Goal: Task Accomplishment & Management: Manage account settings

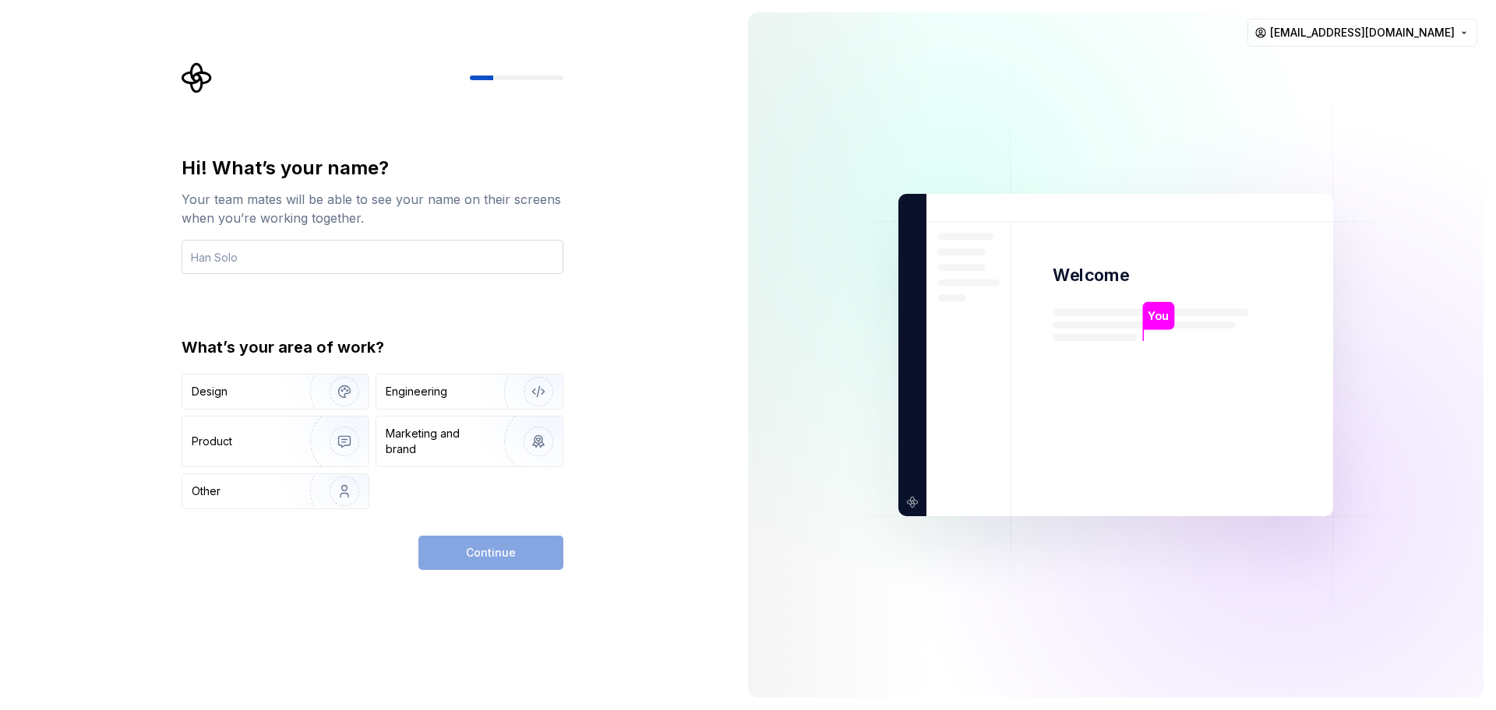
click at [304, 252] on input "text" at bounding box center [372, 257] width 382 height 34
type input "test"
click at [509, 547] on div "Continue" at bounding box center [490, 553] width 145 height 34
click at [463, 427] on div "Marketing and brand" at bounding box center [438, 441] width 105 height 31
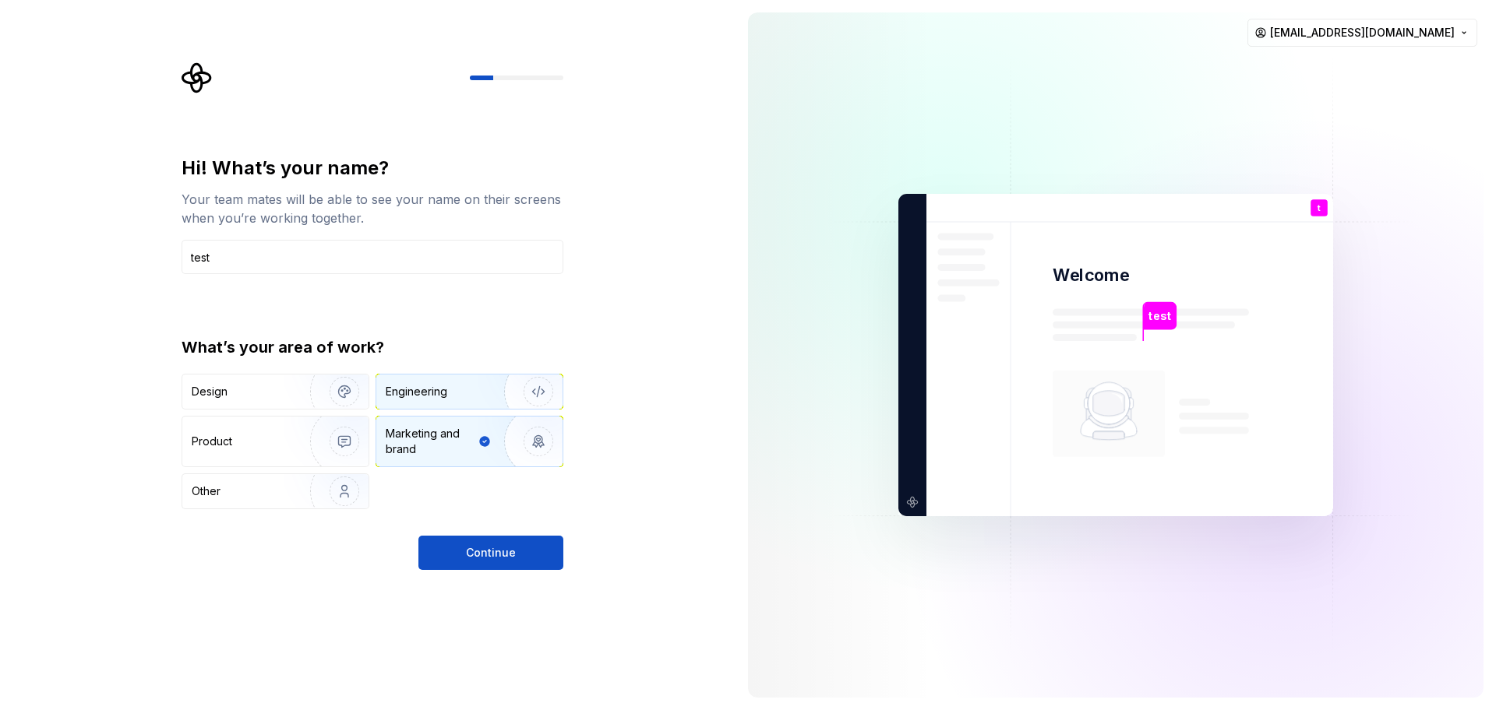
click at [488, 387] on img "button" at bounding box center [528, 392] width 100 height 104
click at [488, 453] on img "button" at bounding box center [528, 441] width 100 height 104
click at [439, 405] on div "Engineering" at bounding box center [469, 392] width 186 height 34
click at [287, 489] on img "button" at bounding box center [334, 491] width 100 height 104
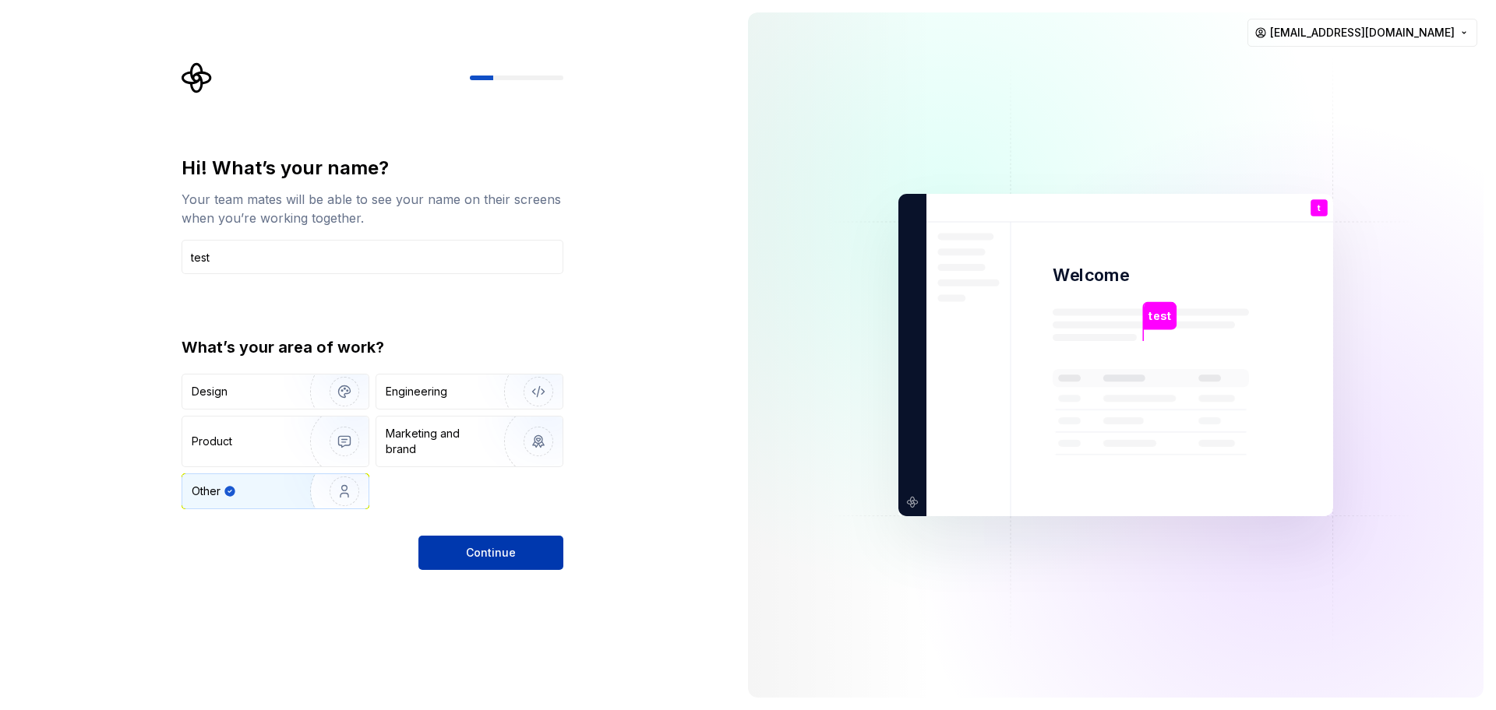
click at [539, 555] on button "Continue" at bounding box center [490, 553] width 145 height 34
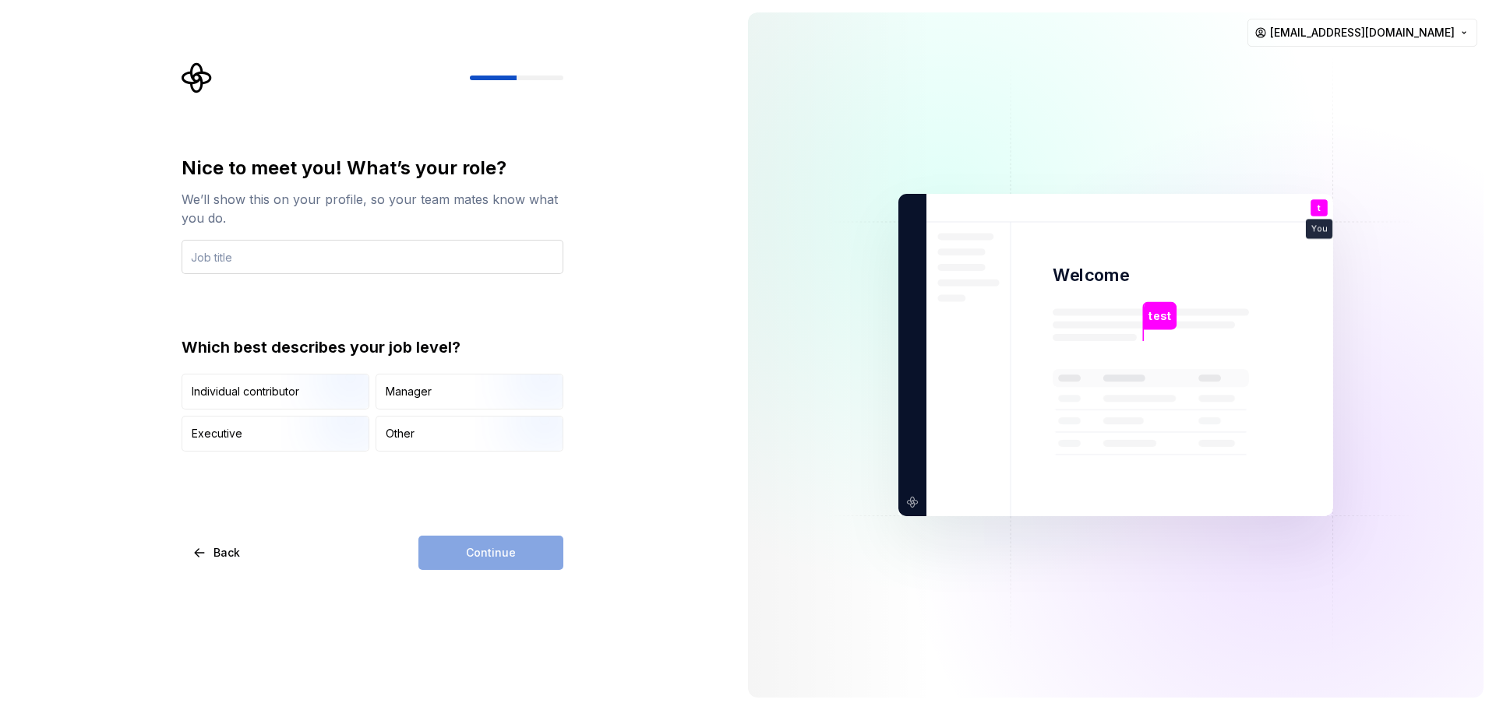
click at [297, 248] on input "text" at bounding box center [372, 257] width 382 height 34
type input "sdf"
click at [516, 564] on div "Continue" at bounding box center [490, 553] width 145 height 34
click at [339, 414] on div "Individual contributor Manager Executive Other" at bounding box center [372, 413] width 382 height 78
click at [464, 444] on div "Other" at bounding box center [469, 434] width 186 height 34
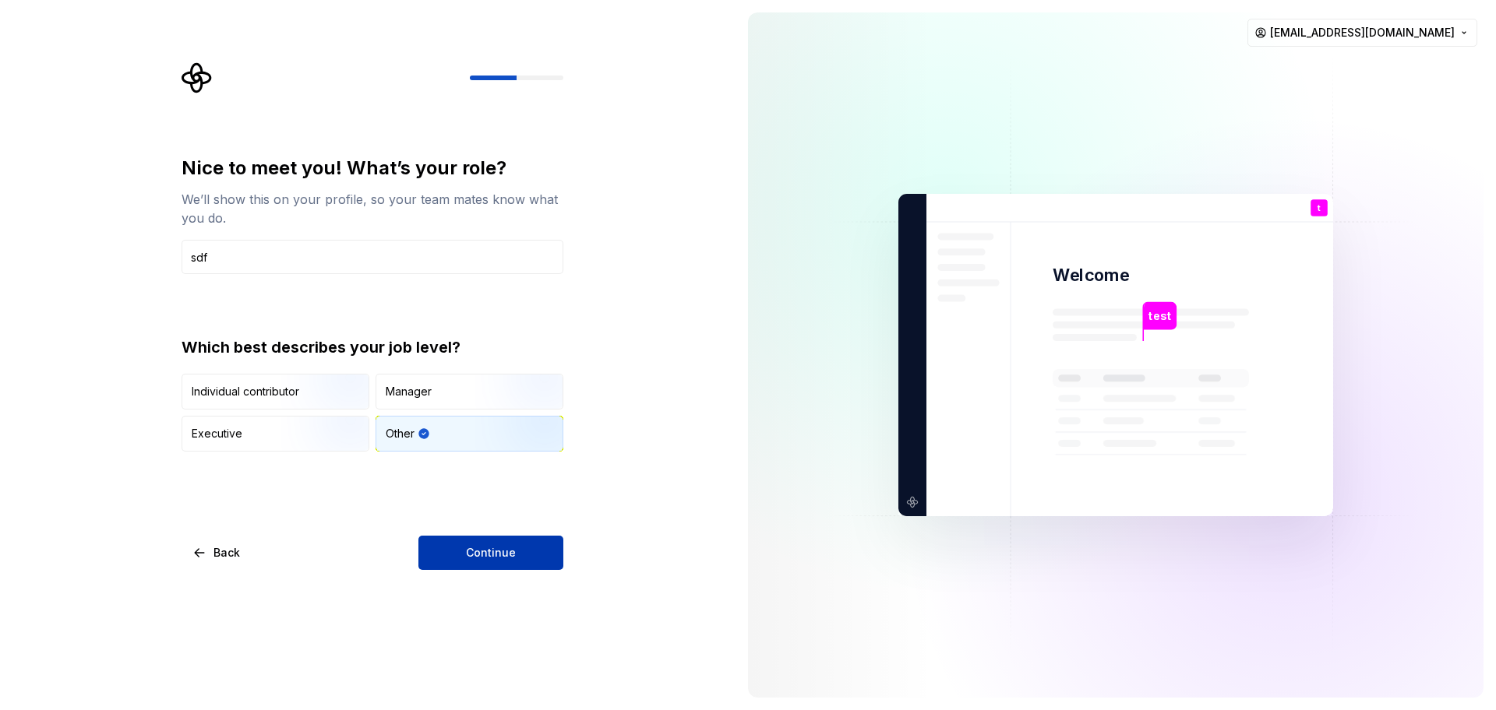
click at [523, 562] on button "Continue" at bounding box center [490, 553] width 145 height 34
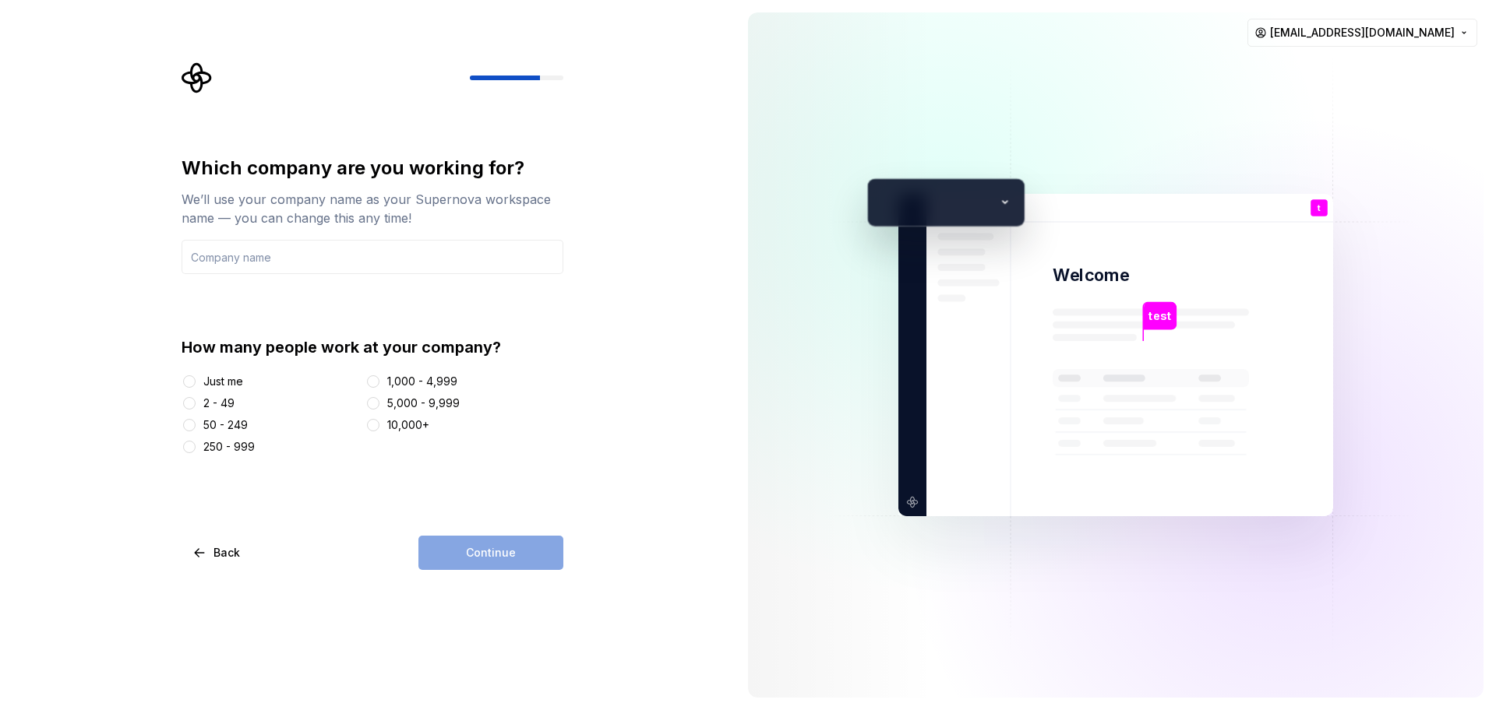
click at [211, 387] on div "Just me" at bounding box center [223, 382] width 40 height 16
click at [196, 387] on button "Just me" at bounding box center [189, 381] width 12 height 12
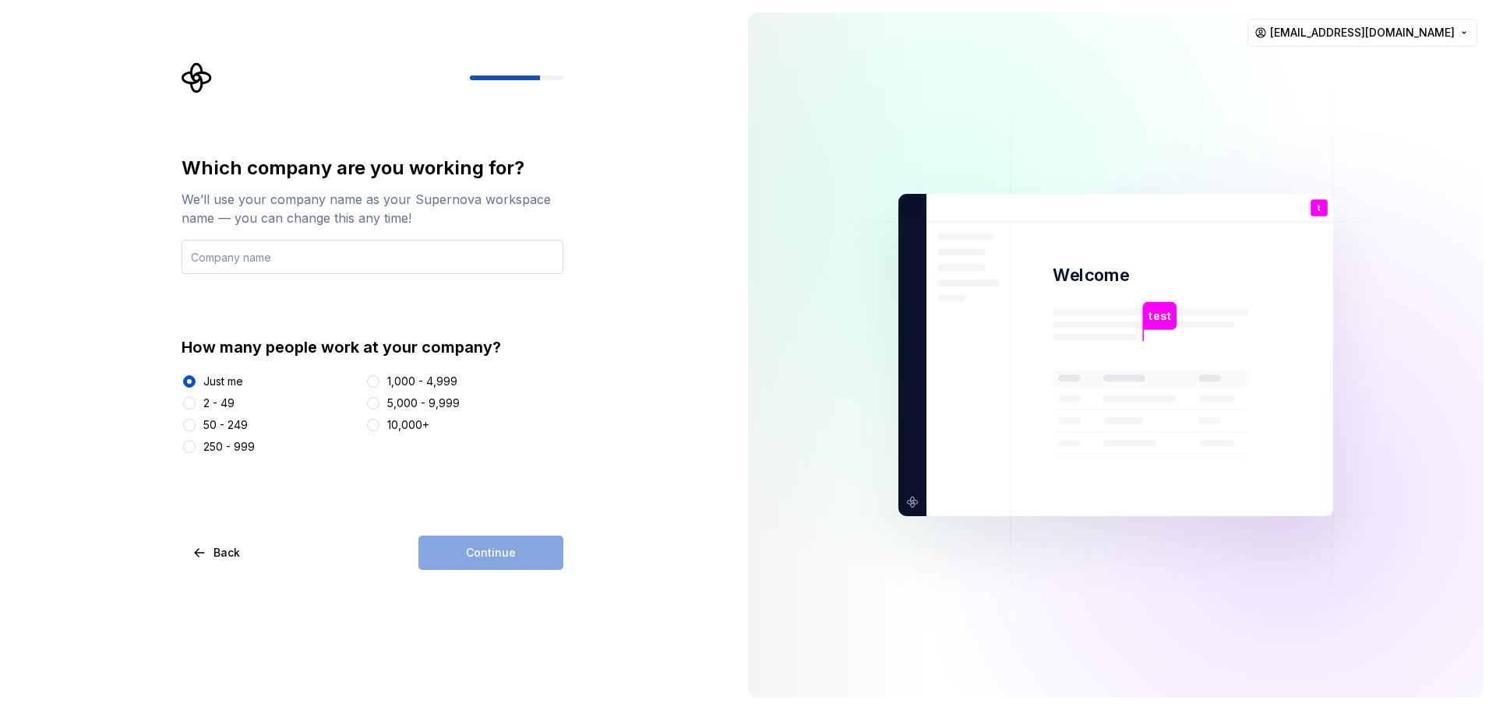
click at [301, 268] on input "text" at bounding box center [372, 257] width 382 height 34
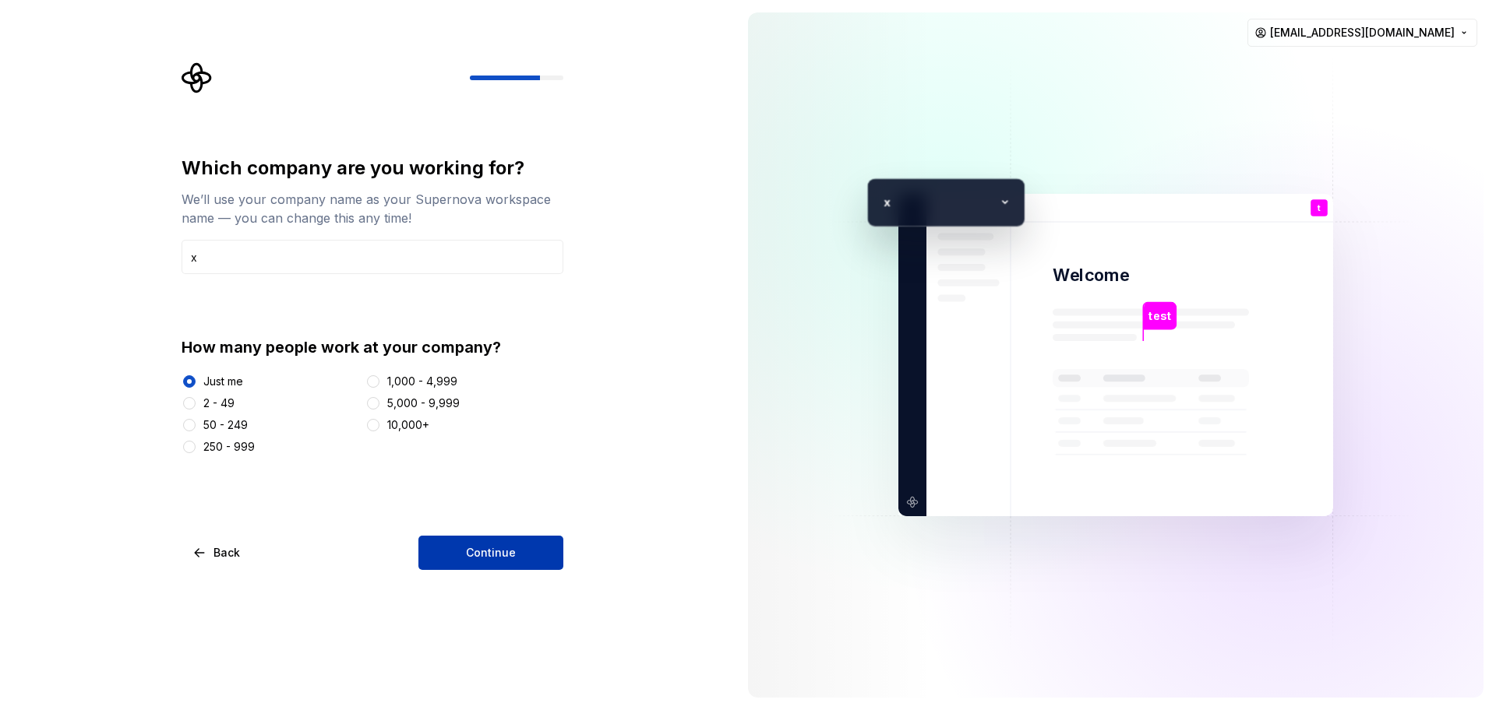
click at [495, 559] on span "Continue" at bounding box center [491, 553] width 50 height 16
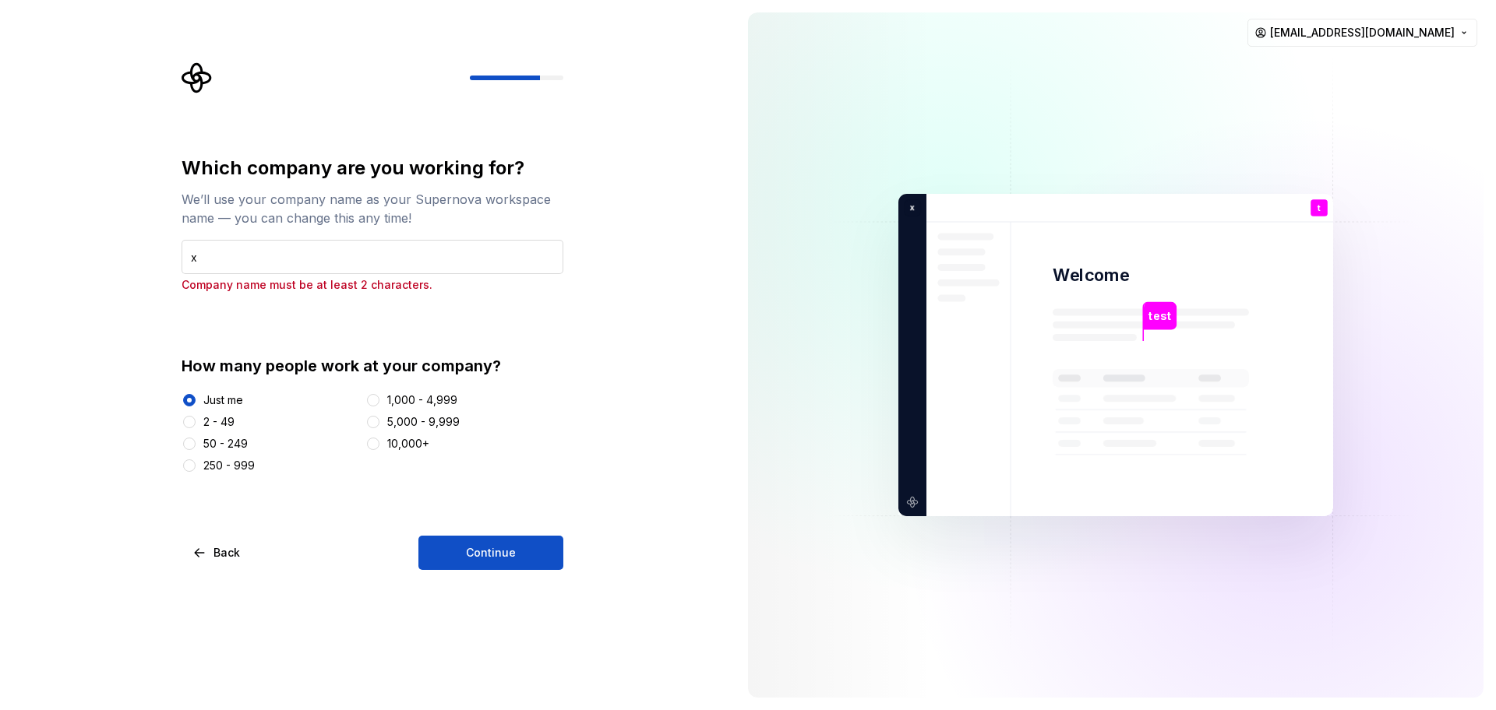
click at [443, 249] on input "x" at bounding box center [372, 257] width 382 height 34
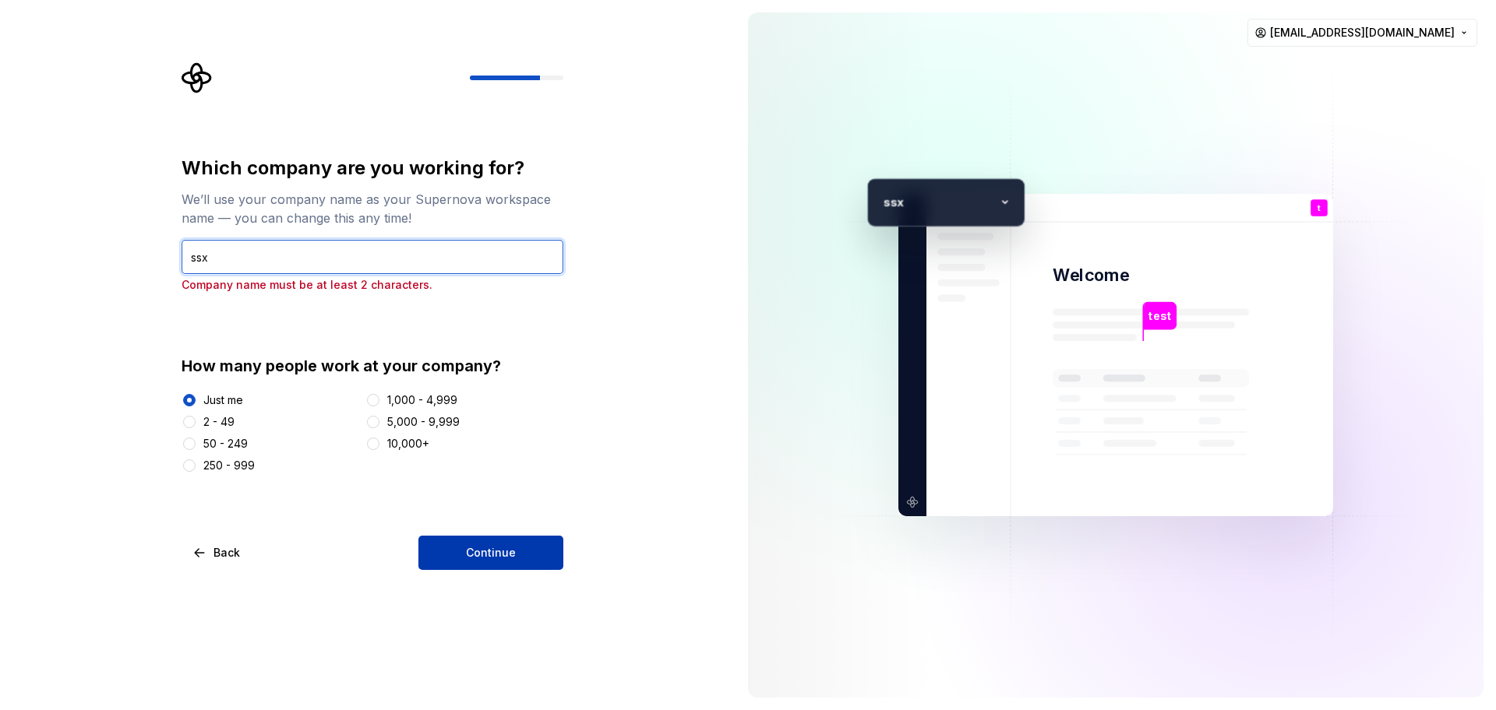
type input "ssx"
click at [505, 549] on span "Continue" at bounding box center [491, 553] width 50 height 16
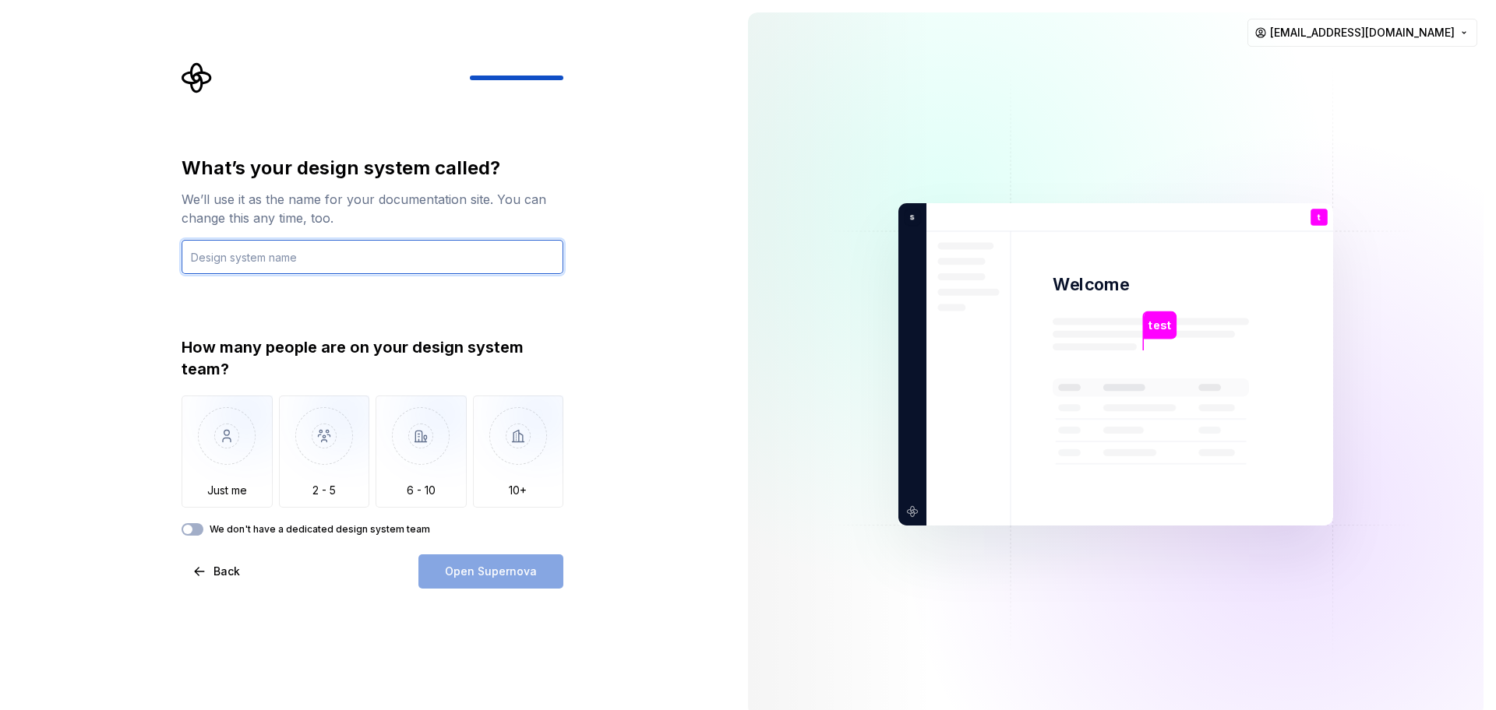
click at [336, 252] on input "text" at bounding box center [372, 257] width 382 height 34
type input "et"
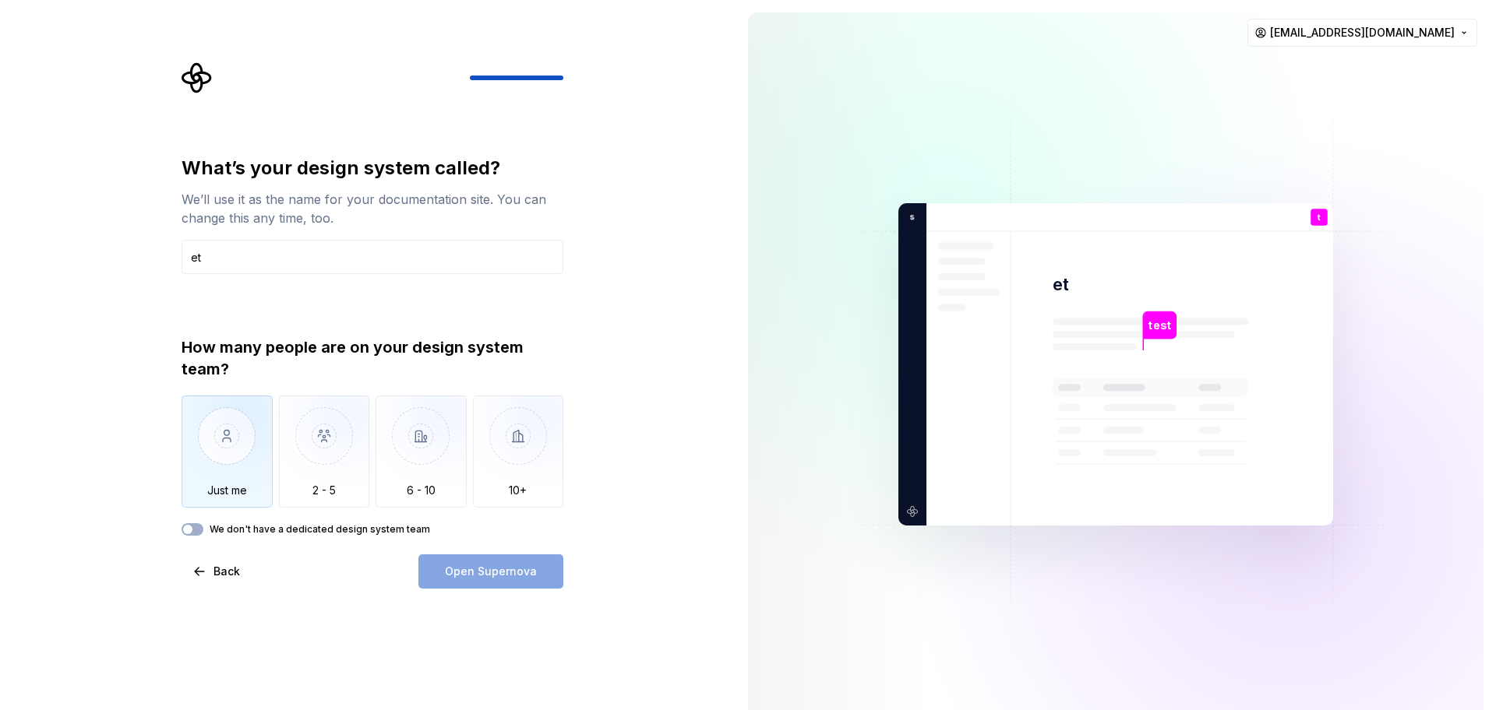
click at [252, 442] on img "button" at bounding box center [226, 448] width 91 height 104
click at [529, 584] on button "Open Supernova" at bounding box center [490, 572] width 145 height 34
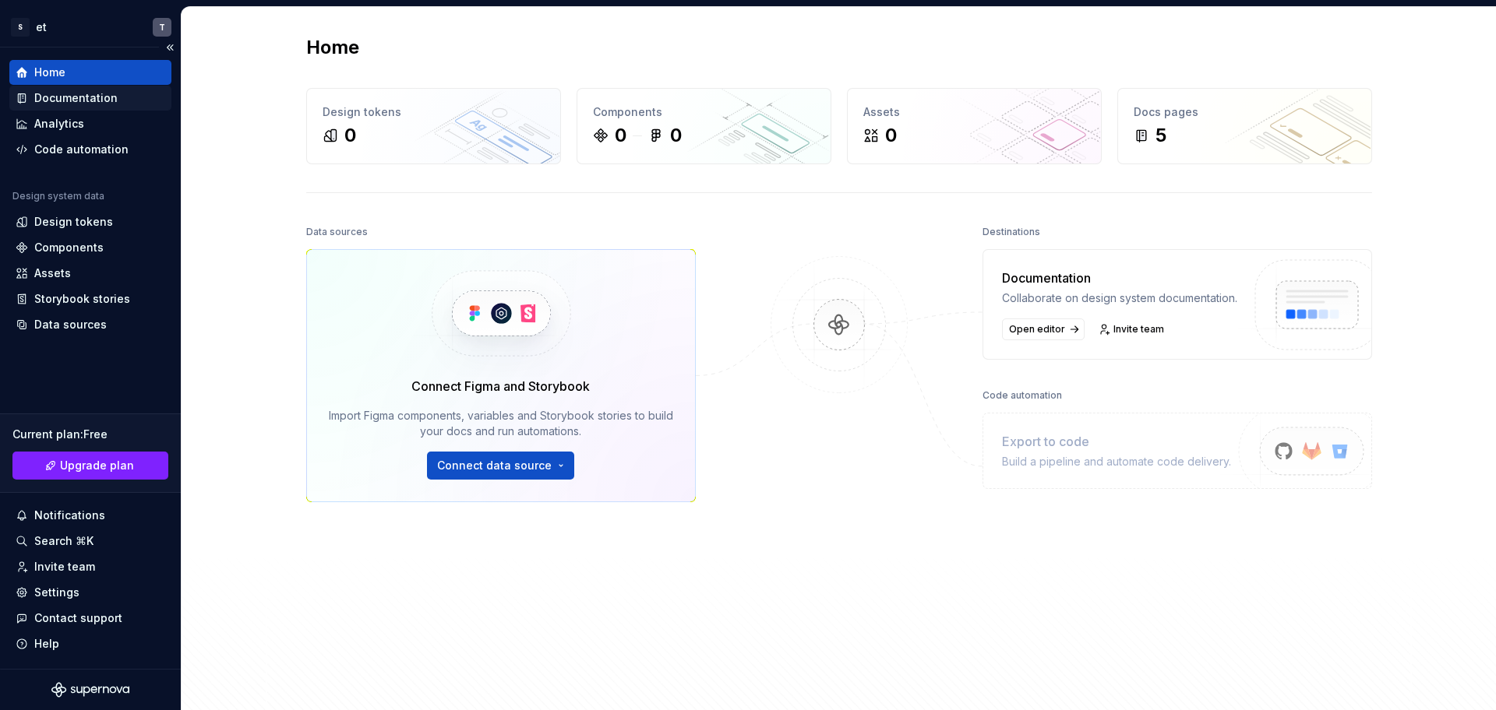
click at [104, 98] on div "Documentation" at bounding box center [75, 98] width 83 height 16
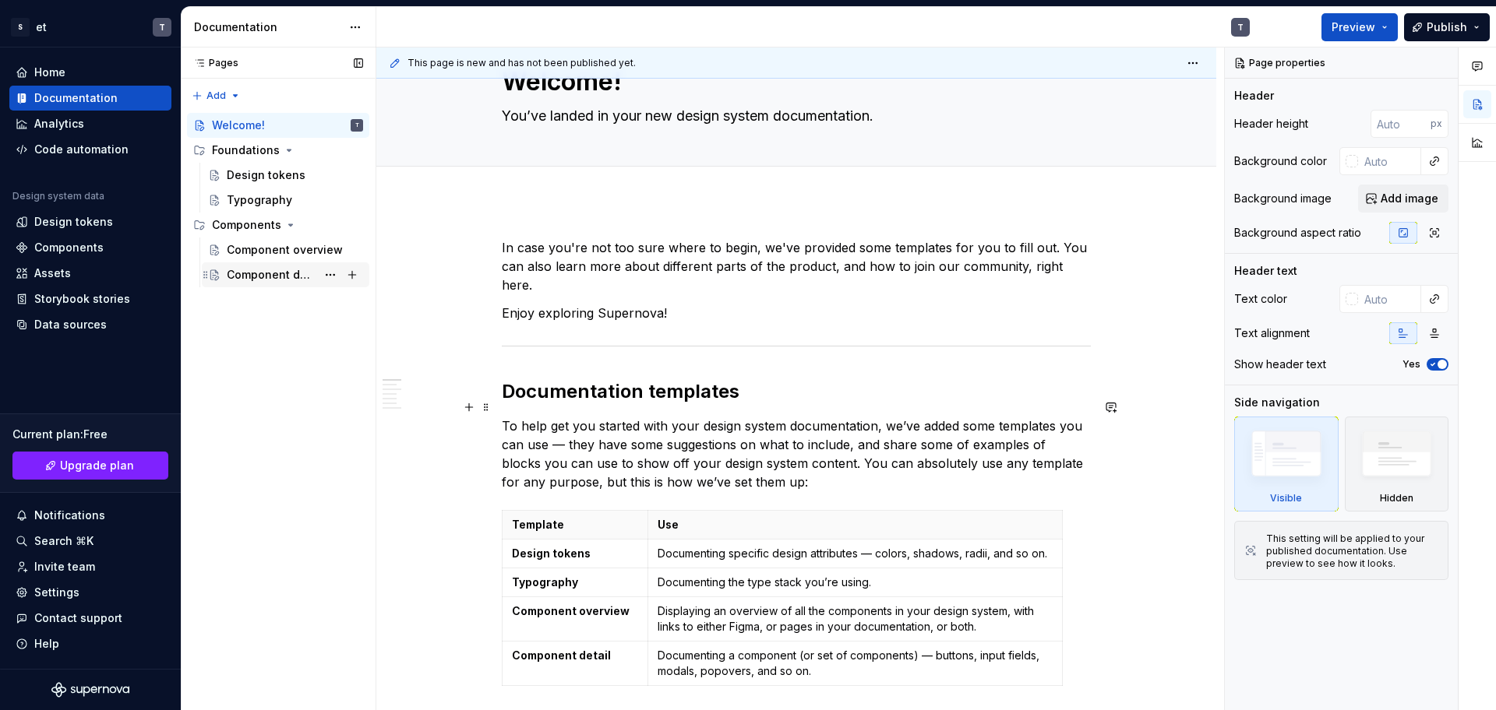
scroll to position [93, 0]
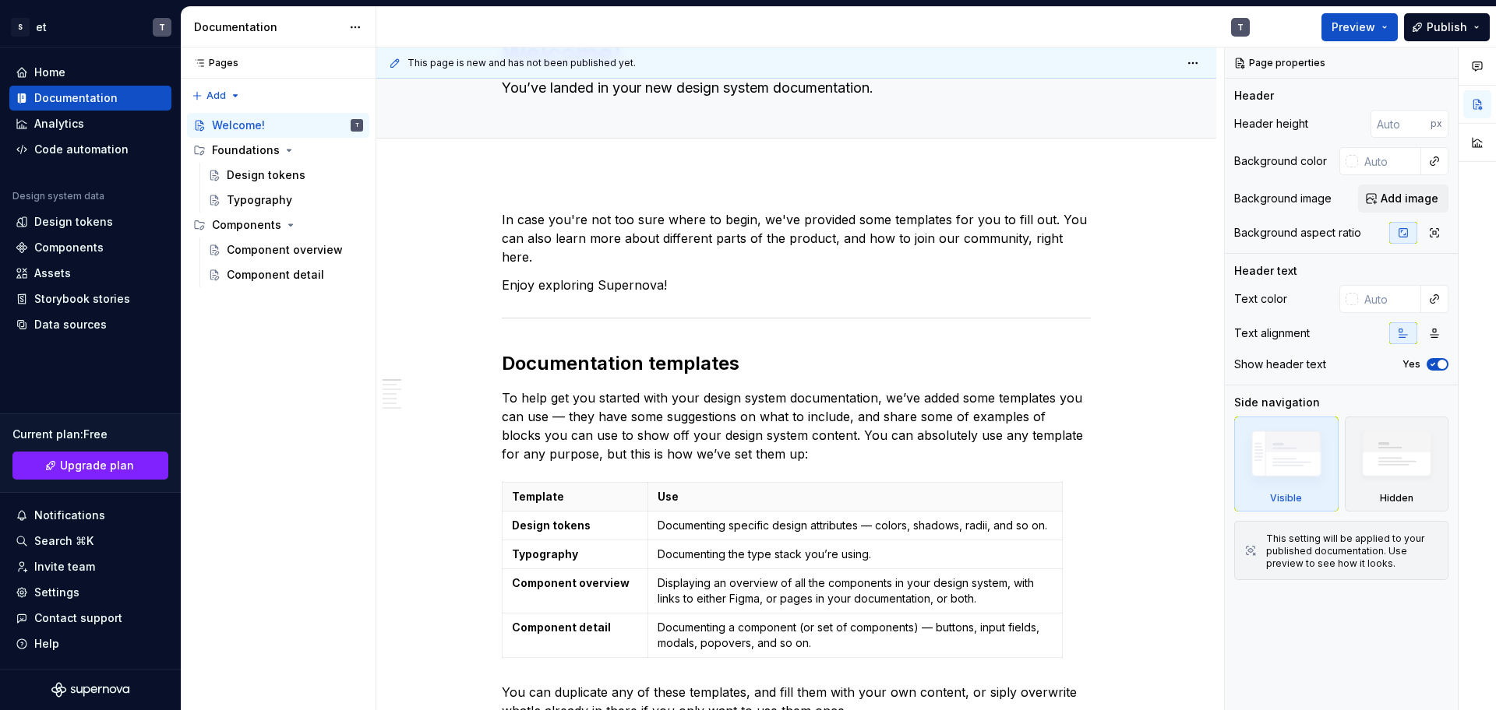
click at [37, 3] on div "S et T Home Documentation Analytics Code automation Design system data Design t…" at bounding box center [748, 355] width 1496 height 710
click at [37, 16] on html "S et T Home Documentation Analytics Code automation Design system data Design t…" at bounding box center [748, 355] width 1496 height 710
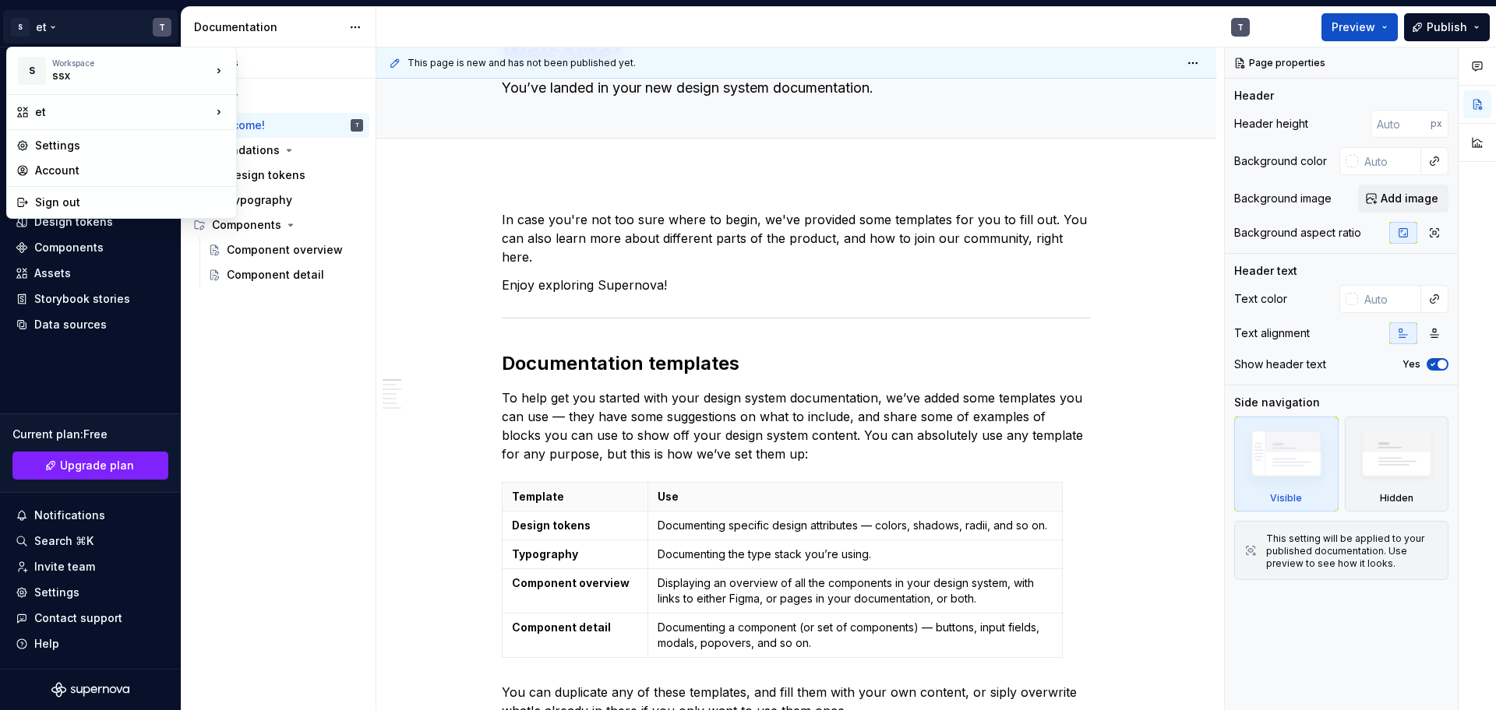
type textarea "*"
click at [100, 147] on div "Settings" at bounding box center [131, 146] width 192 height 16
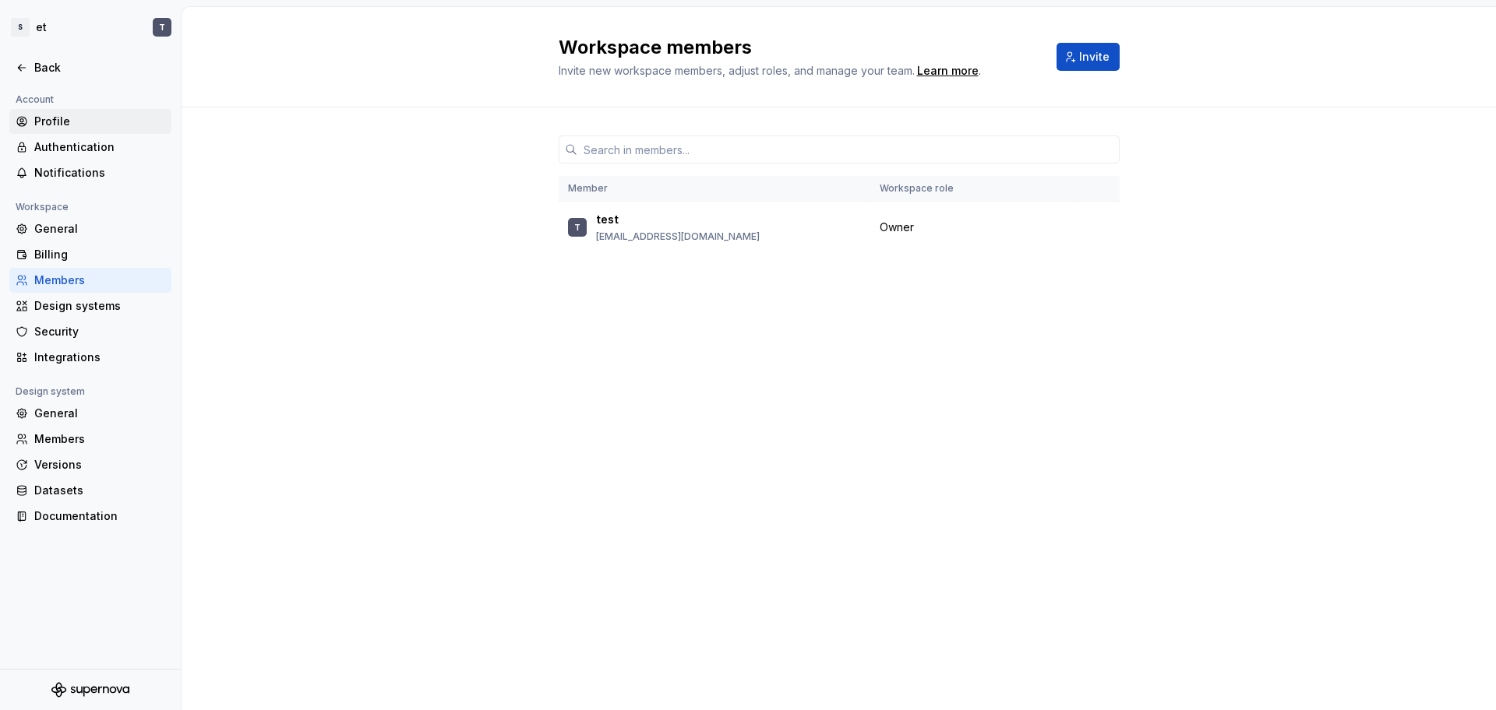
click at [93, 122] on div "Profile" at bounding box center [99, 122] width 131 height 16
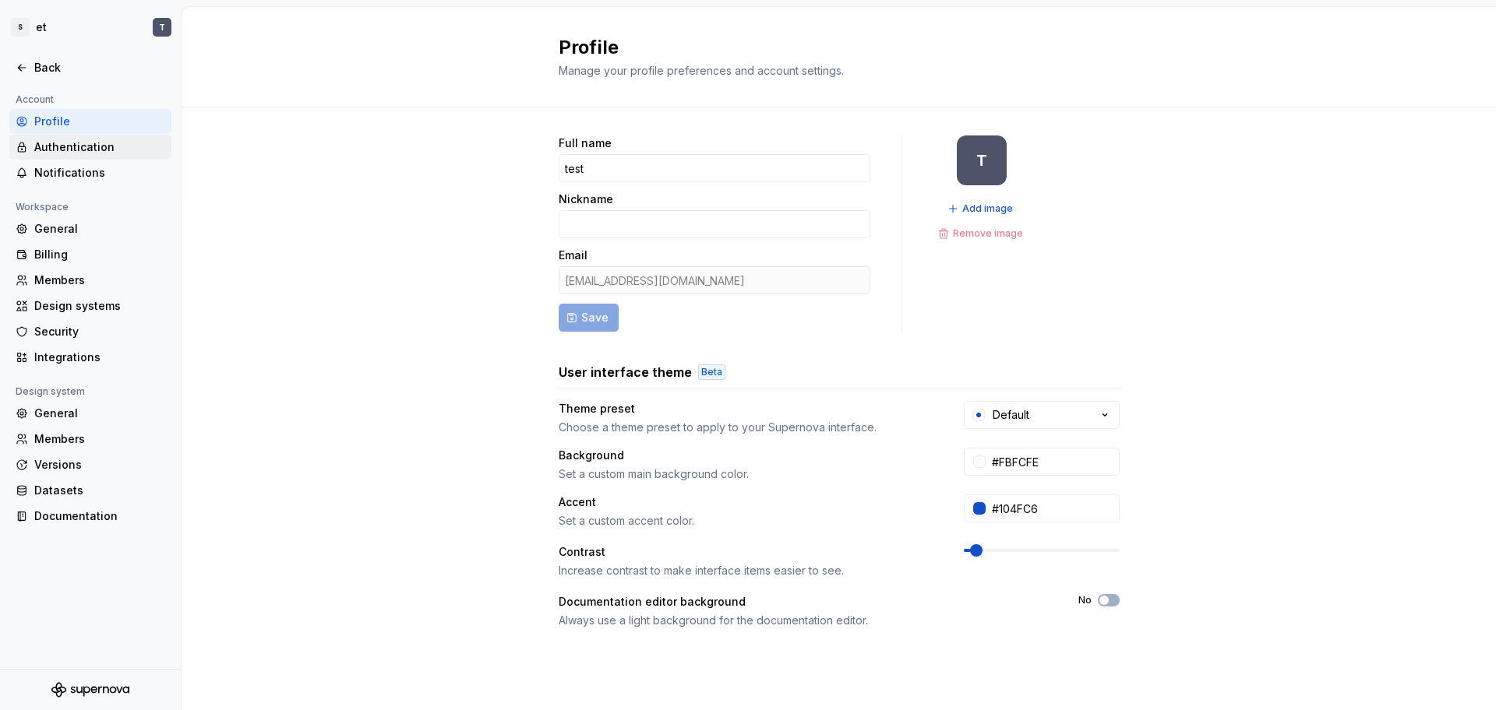
click at [54, 139] on div "Authentication" at bounding box center [90, 147] width 162 height 25
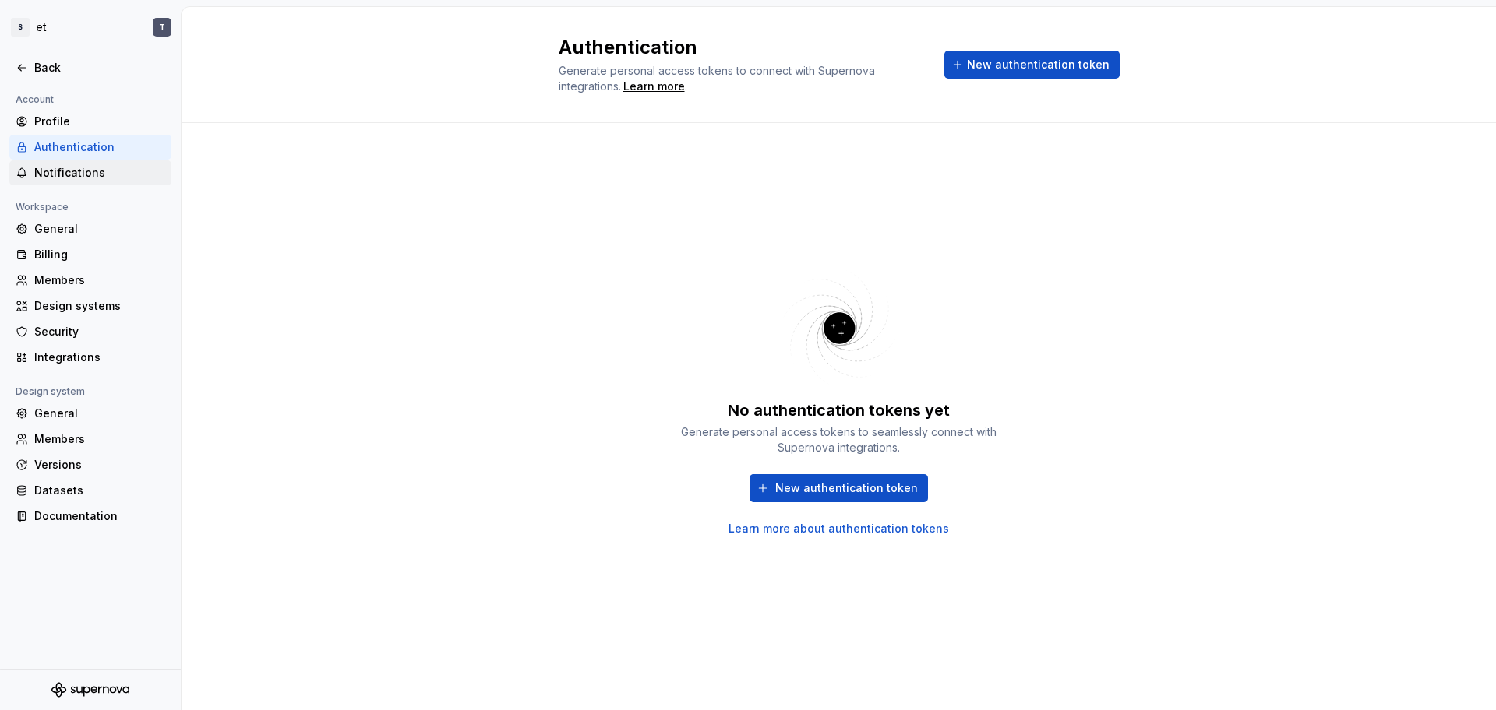
click at [65, 165] on div "Notifications" at bounding box center [99, 173] width 131 height 16
click at [88, 233] on div "General" at bounding box center [99, 229] width 131 height 16
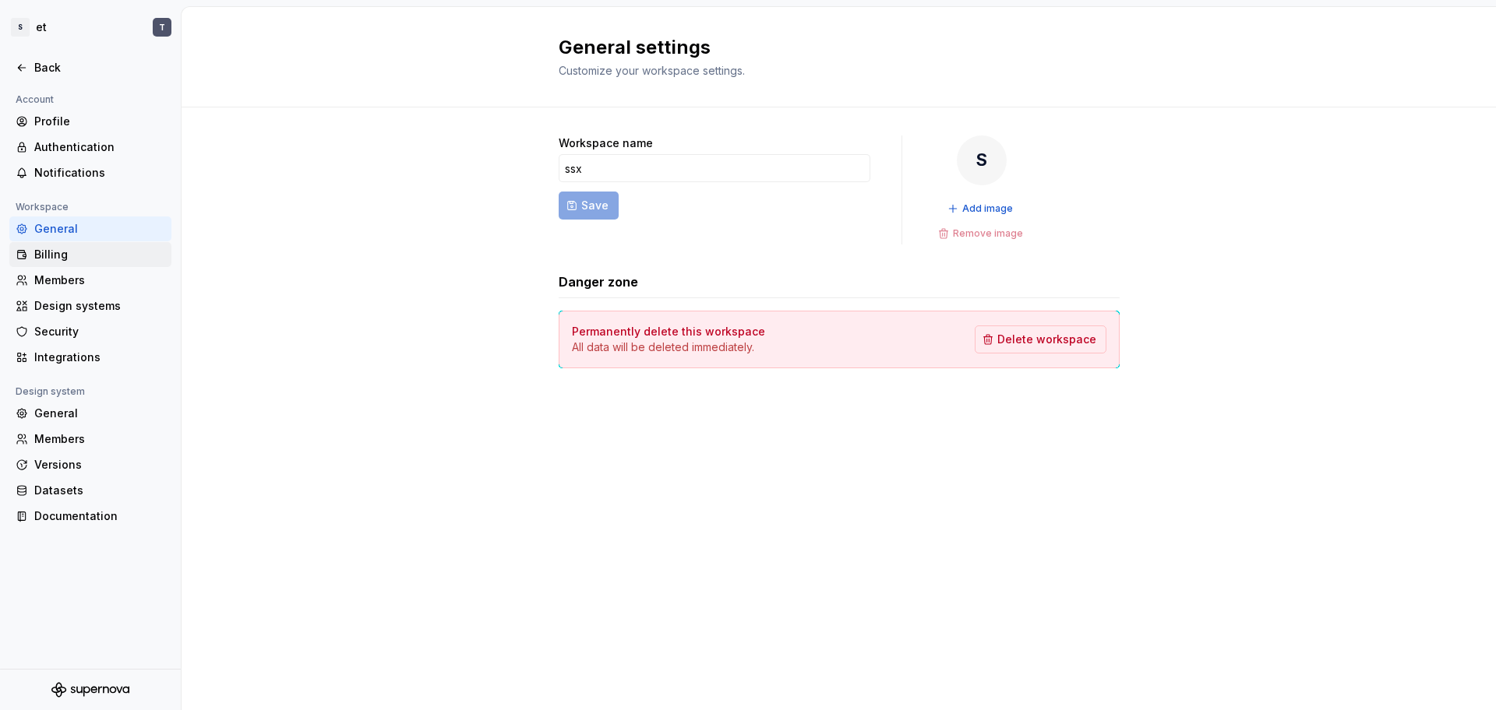
click at [77, 247] on div "Billing" at bounding box center [99, 255] width 131 height 16
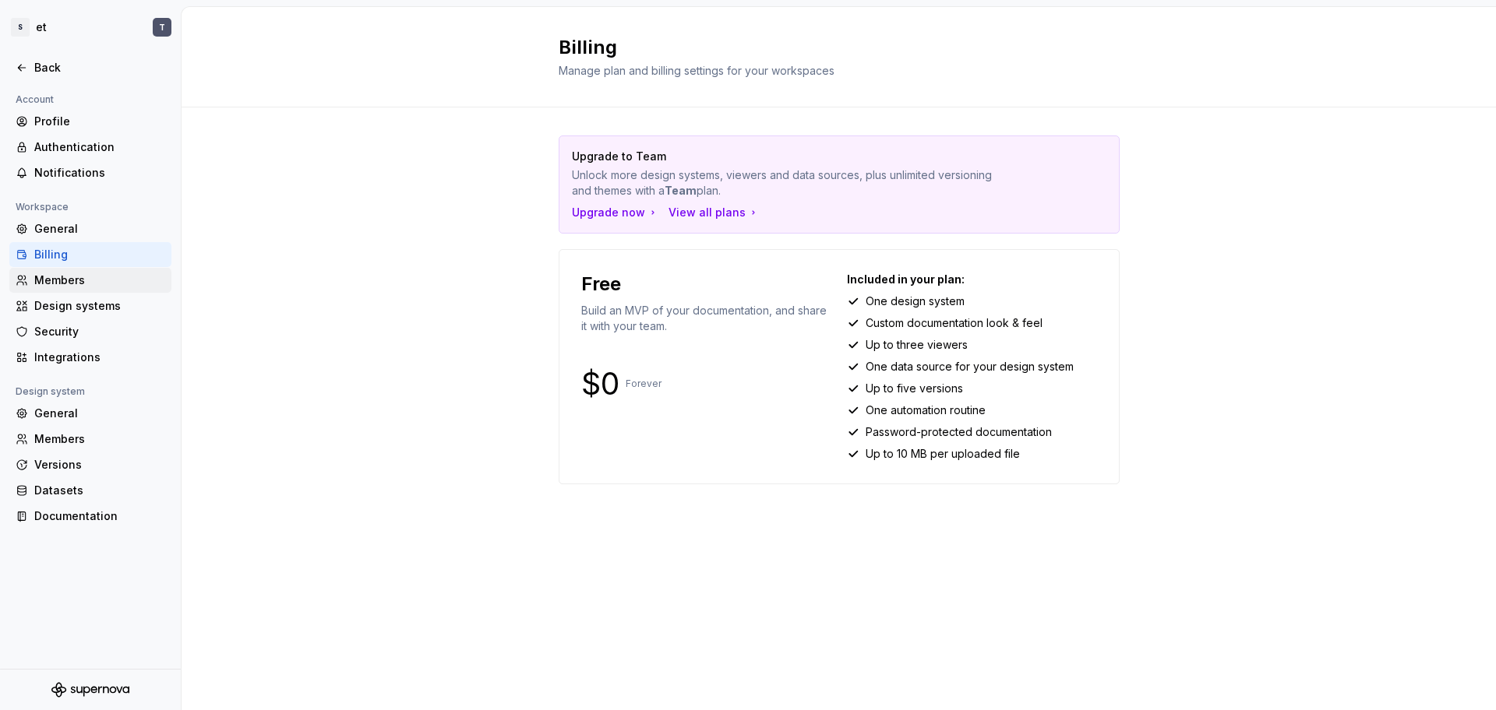
click at [109, 283] on div "Members" at bounding box center [99, 281] width 131 height 16
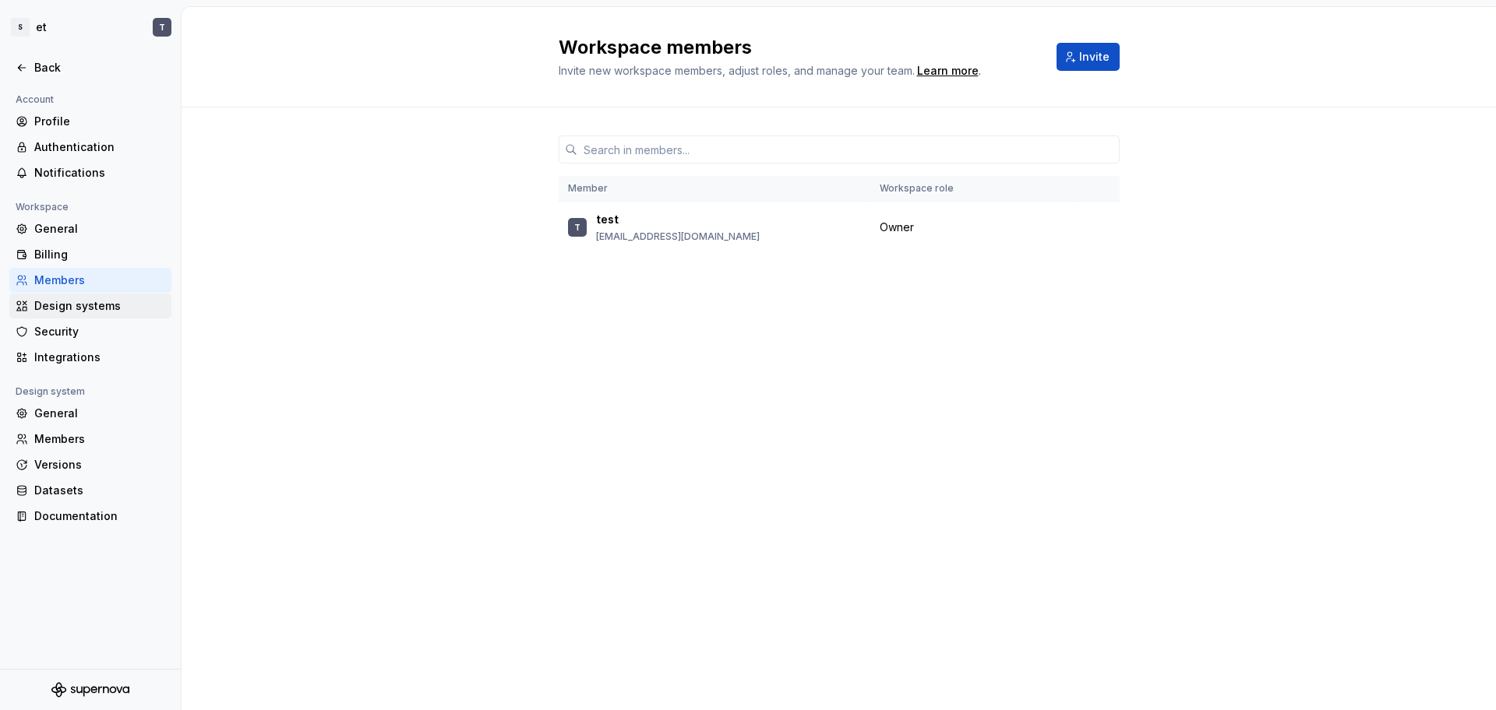
click at [117, 299] on div "Design systems" at bounding box center [99, 306] width 131 height 16
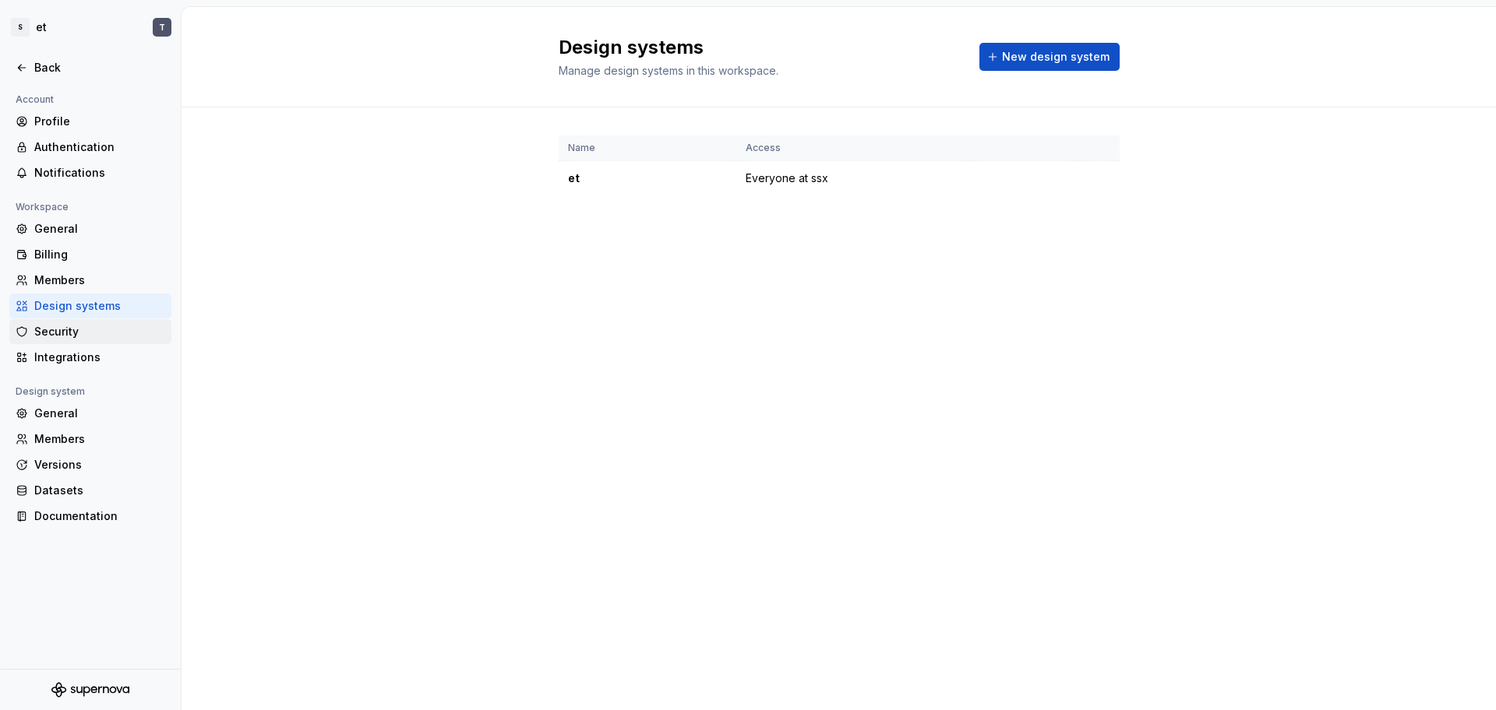
click at [132, 338] on div "Security" at bounding box center [99, 332] width 131 height 16
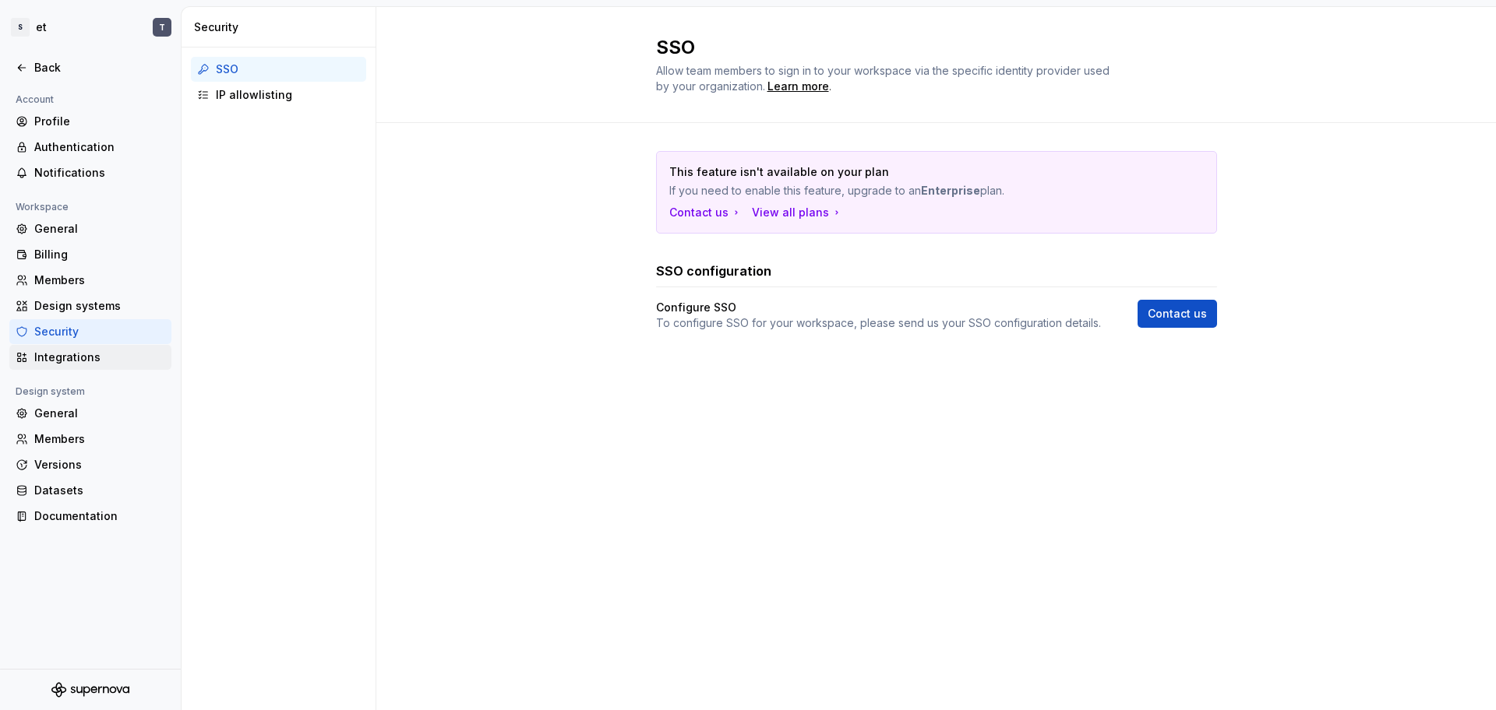
click at [90, 357] on div "Integrations" at bounding box center [99, 358] width 131 height 16
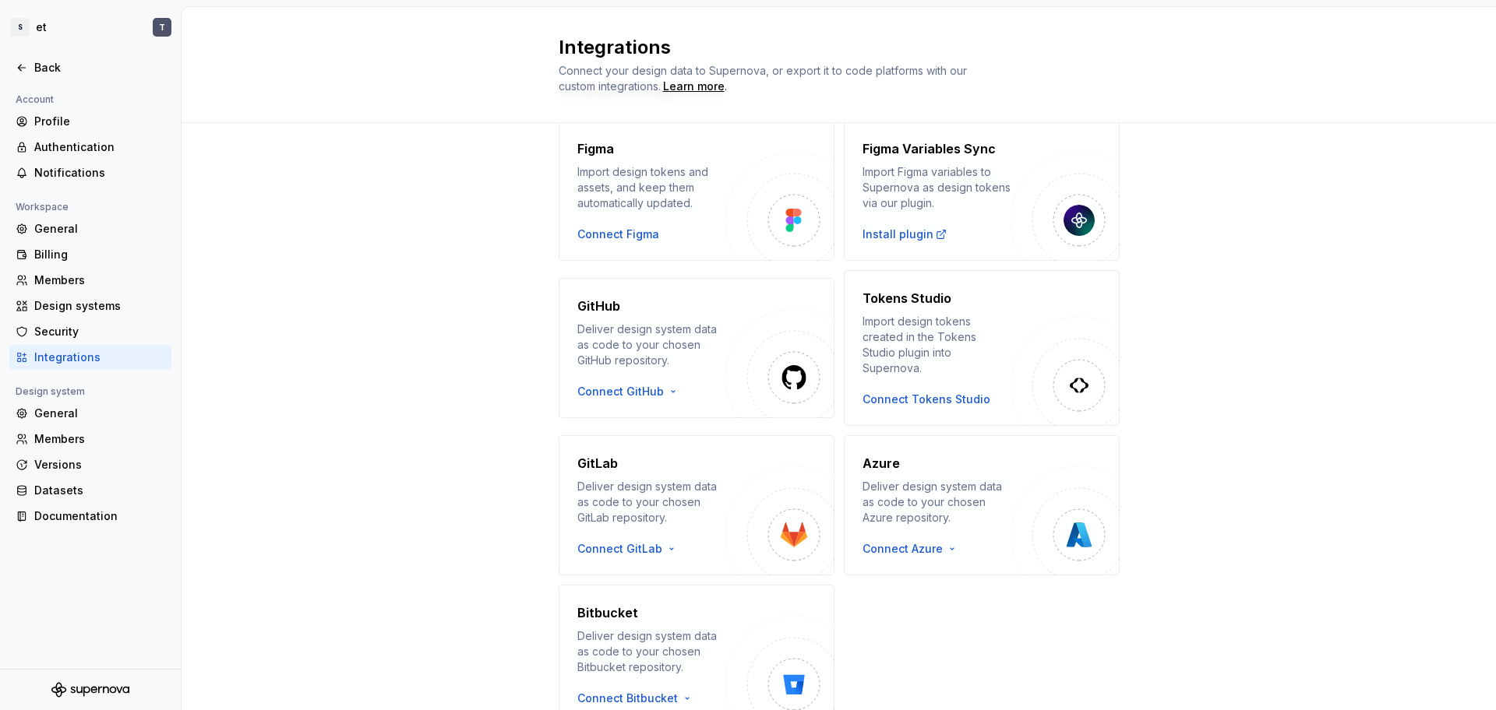
scroll to position [129, 0]
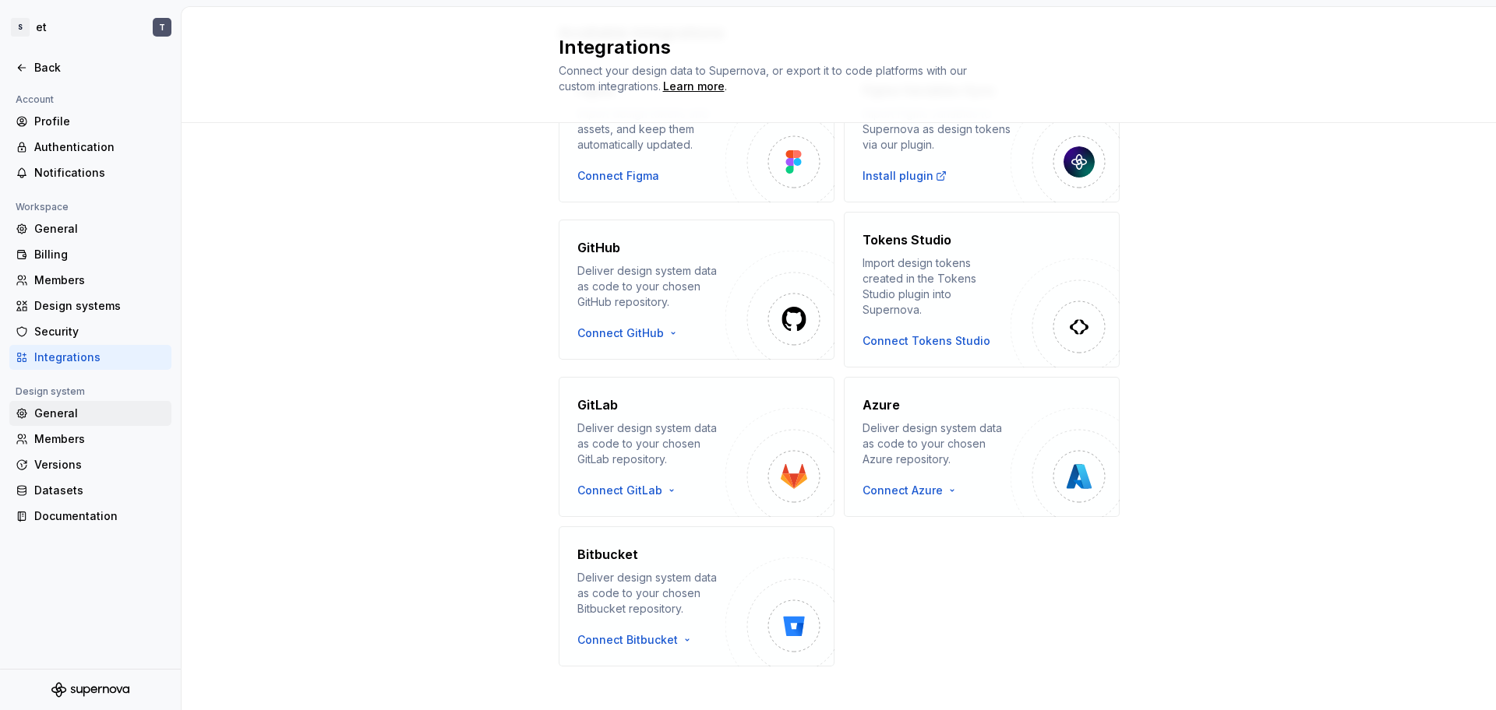
click at [40, 408] on div "General" at bounding box center [99, 414] width 131 height 16
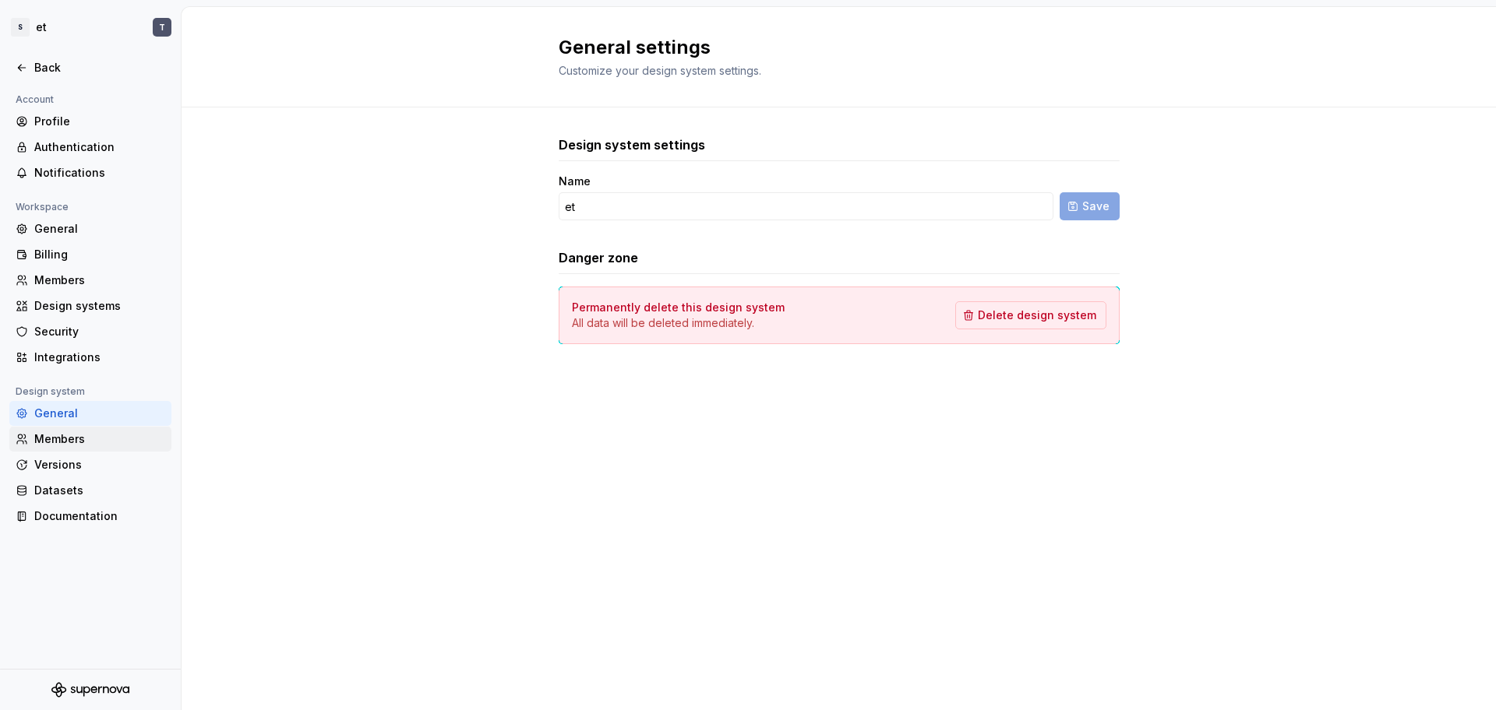
click at [61, 433] on div "Members" at bounding box center [99, 440] width 131 height 16
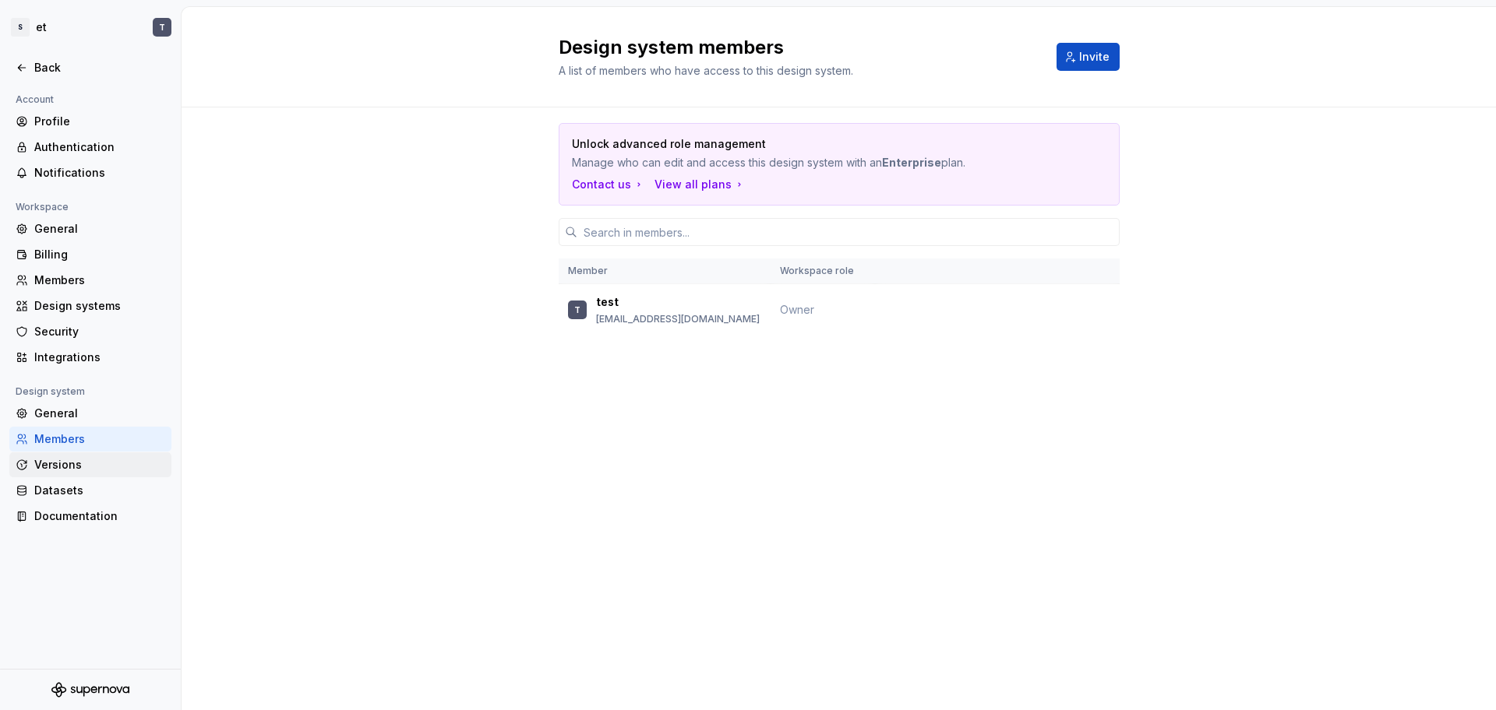
click at [72, 464] on div "Versions" at bounding box center [99, 465] width 131 height 16
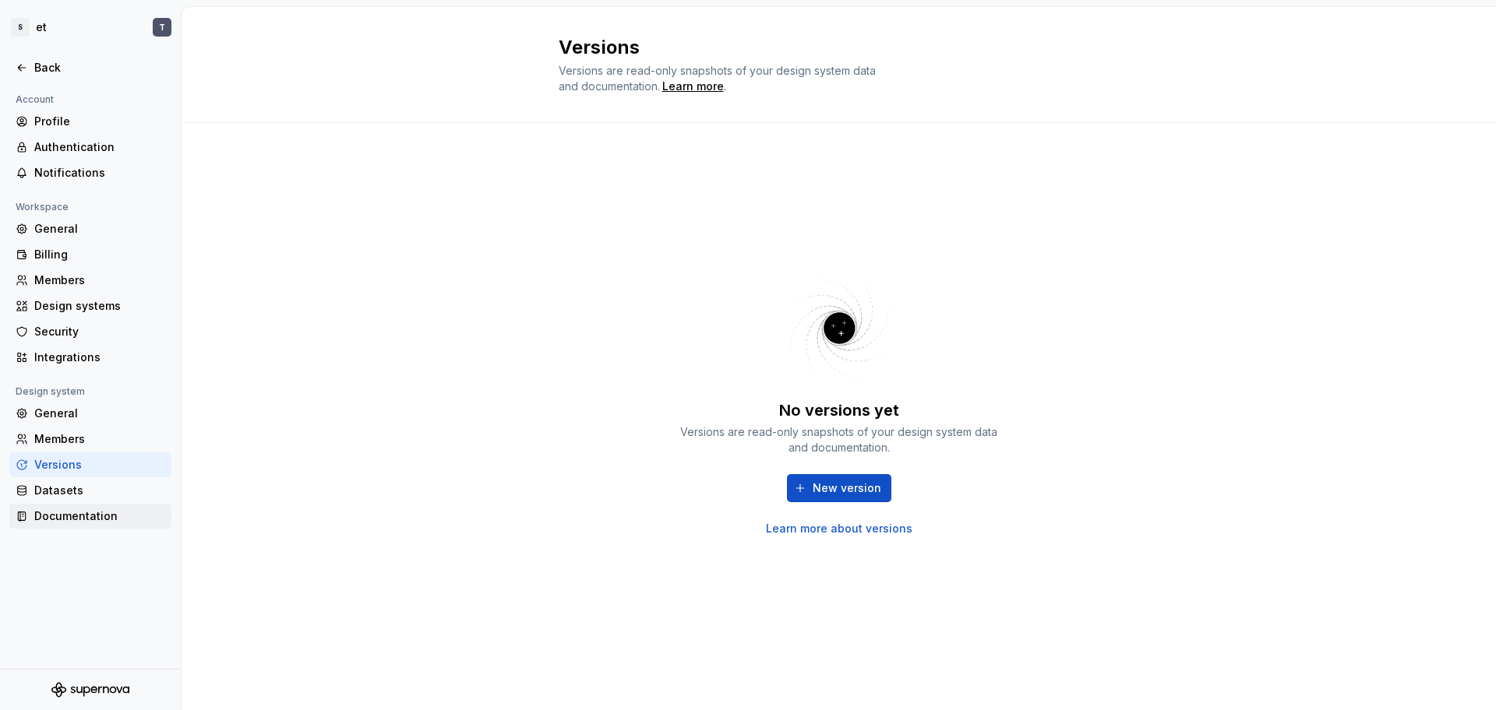
click at [83, 518] on div "Documentation" at bounding box center [99, 517] width 131 height 16
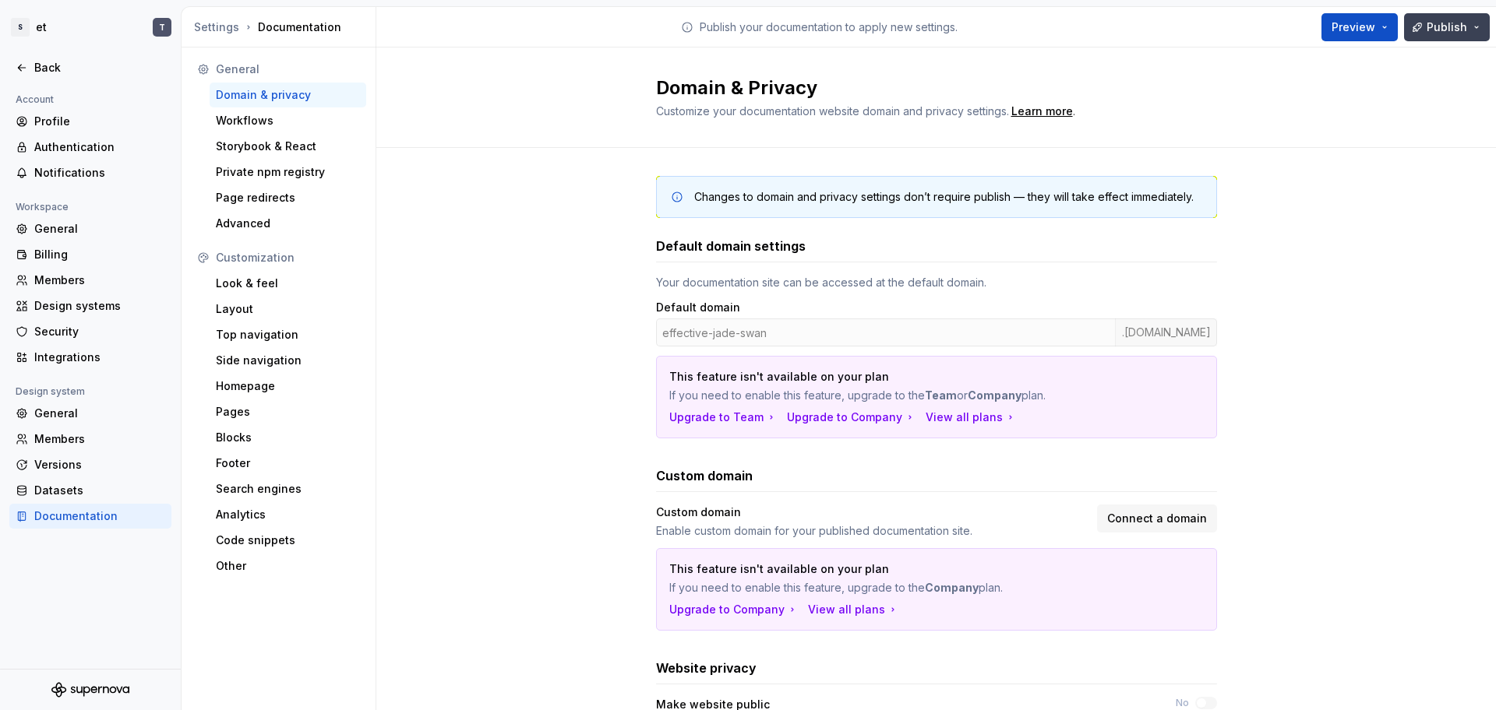
click at [1446, 18] on button "Publish" at bounding box center [1447, 27] width 86 height 28
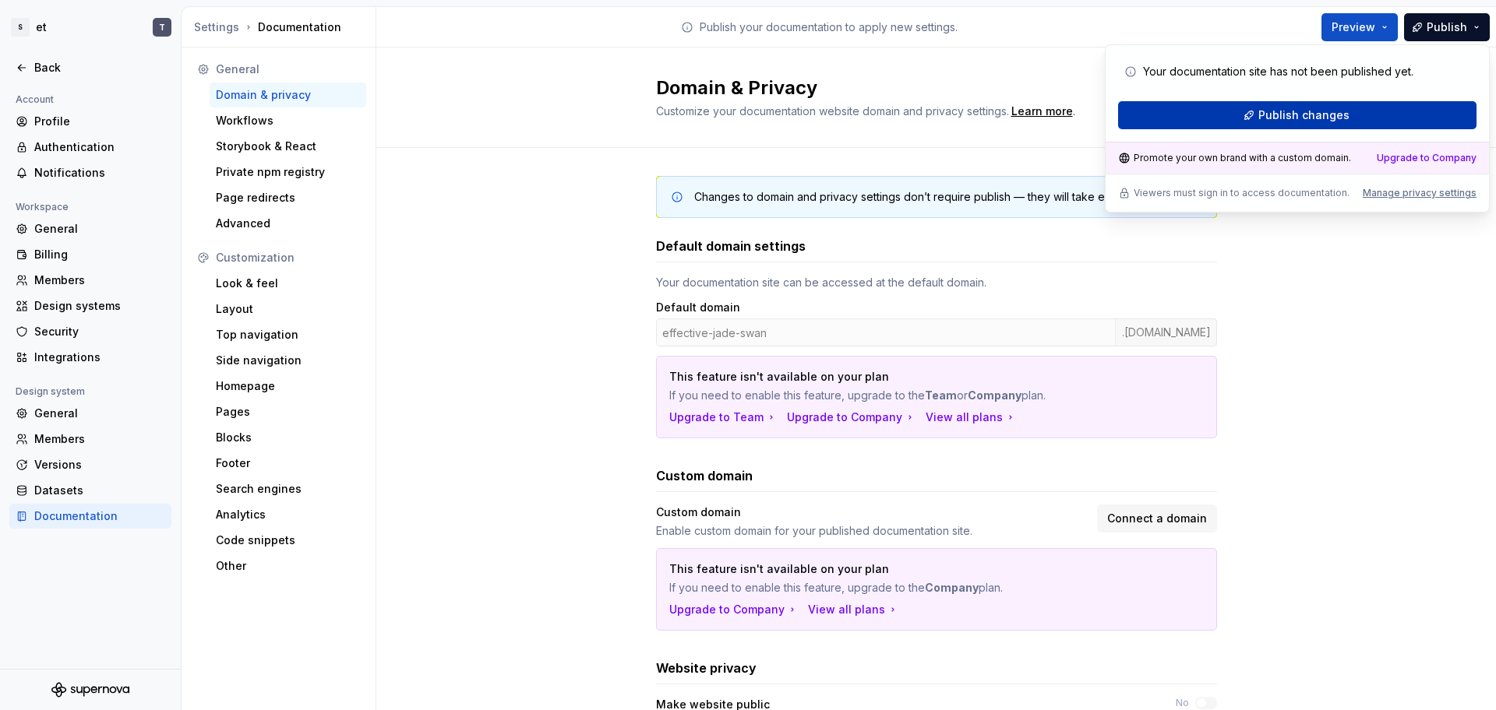
click at [1277, 125] on button "Publish changes" at bounding box center [1297, 115] width 358 height 28
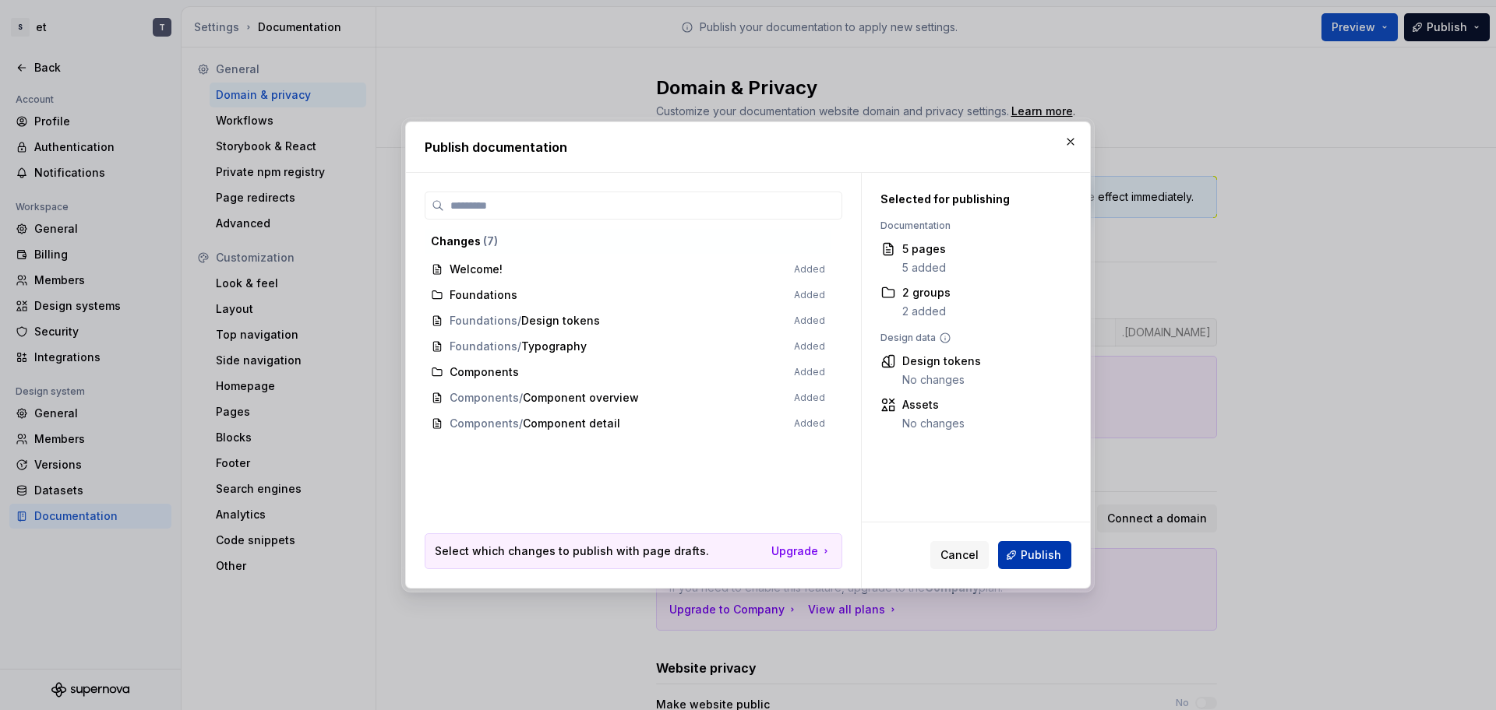
click at [1033, 560] on span "Publish" at bounding box center [1040, 556] width 41 height 16
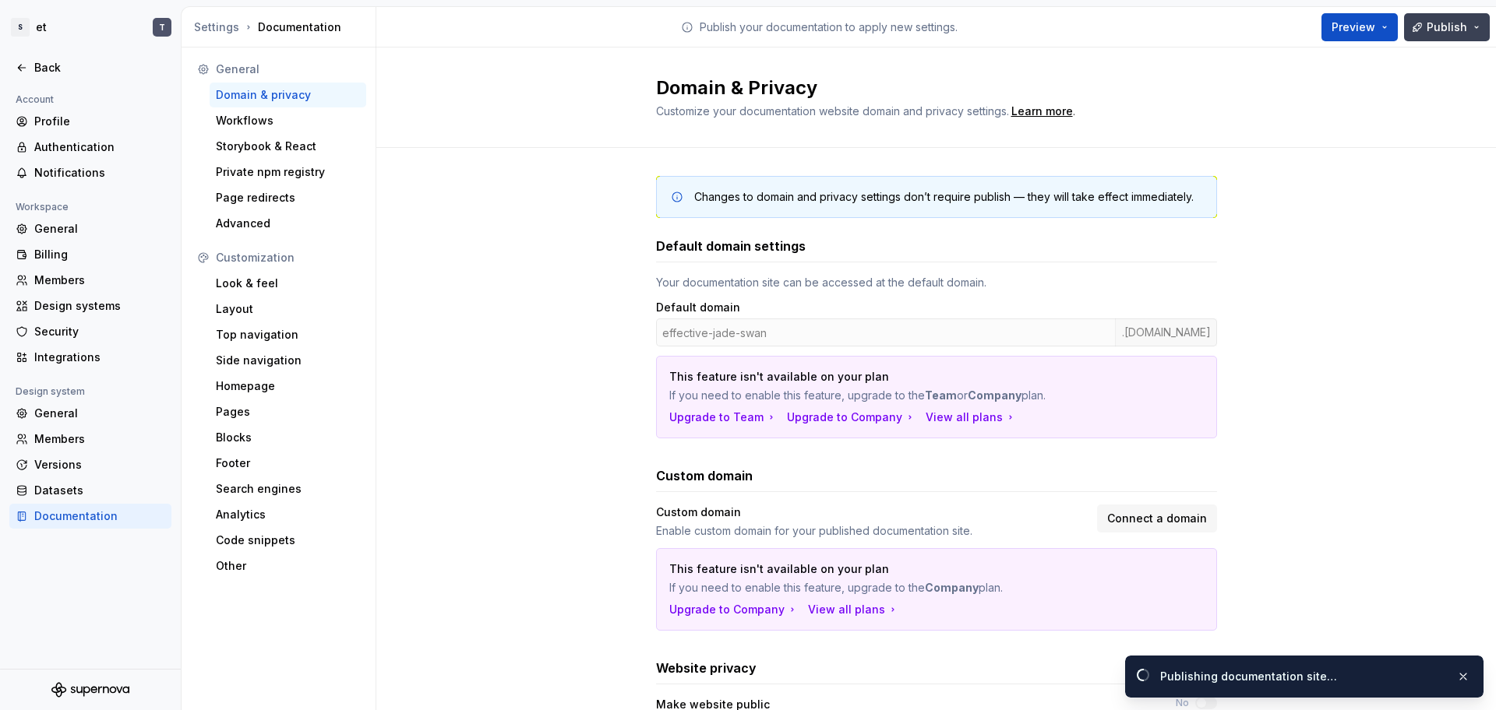
click at [1464, 30] on span "Publish" at bounding box center [1446, 27] width 41 height 16
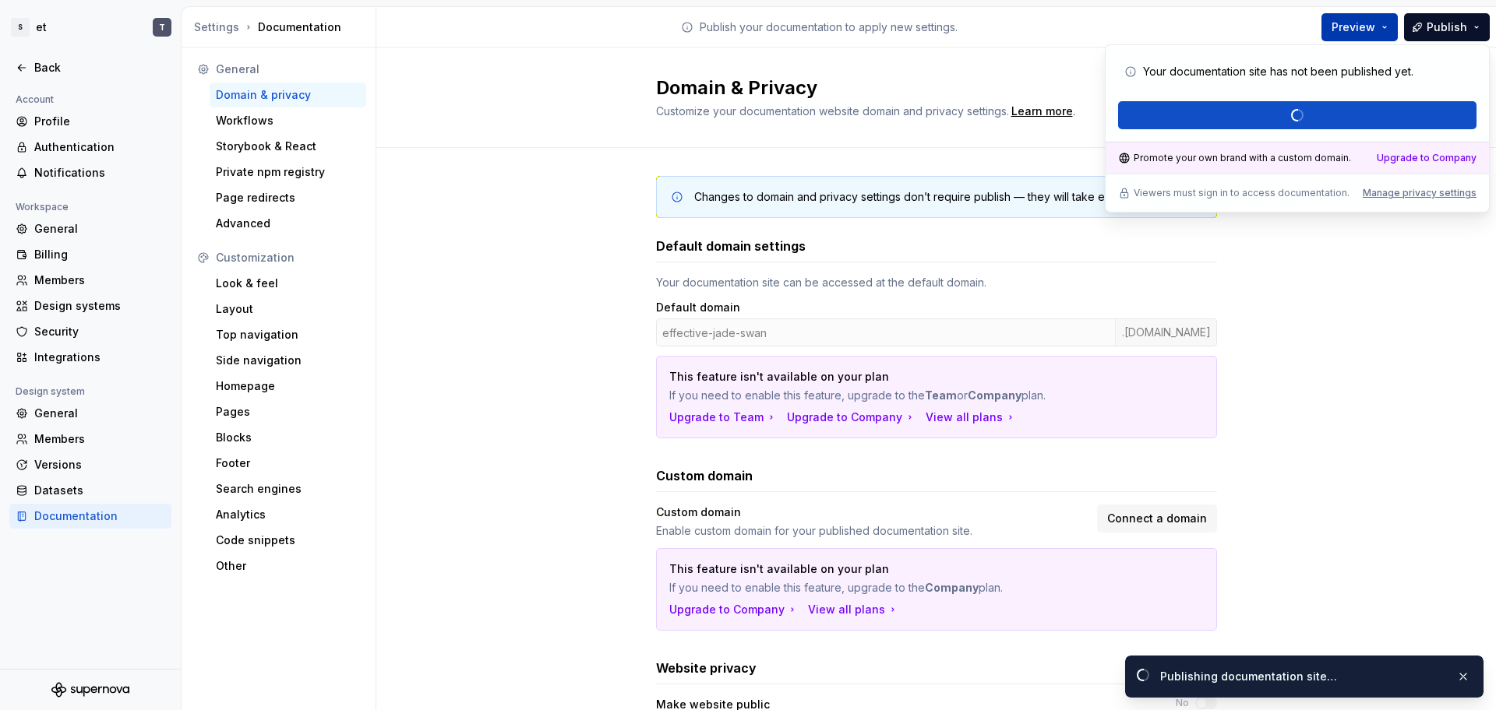
click at [1390, 30] on button "Preview" at bounding box center [1359, 27] width 76 height 28
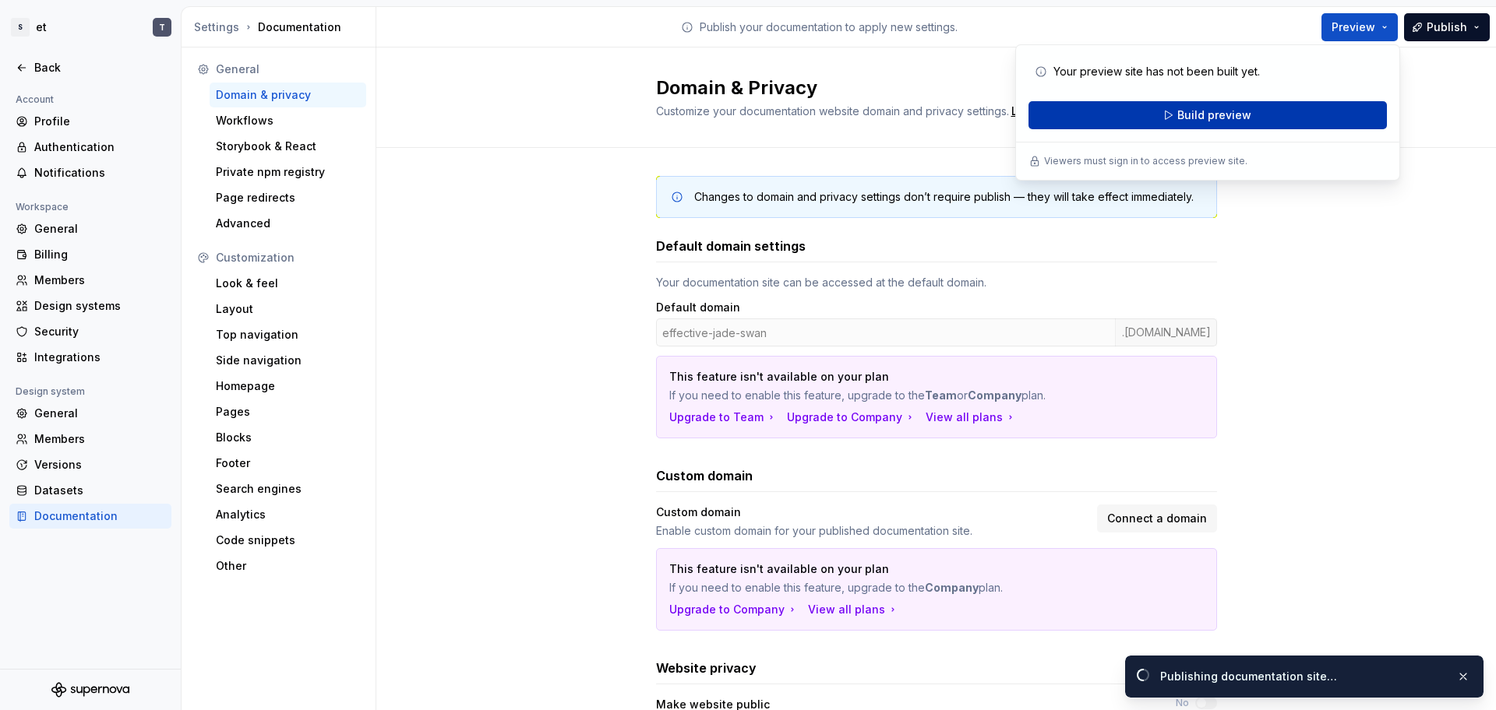
click at [1238, 110] on span "Build preview" at bounding box center [1214, 115] width 74 height 16
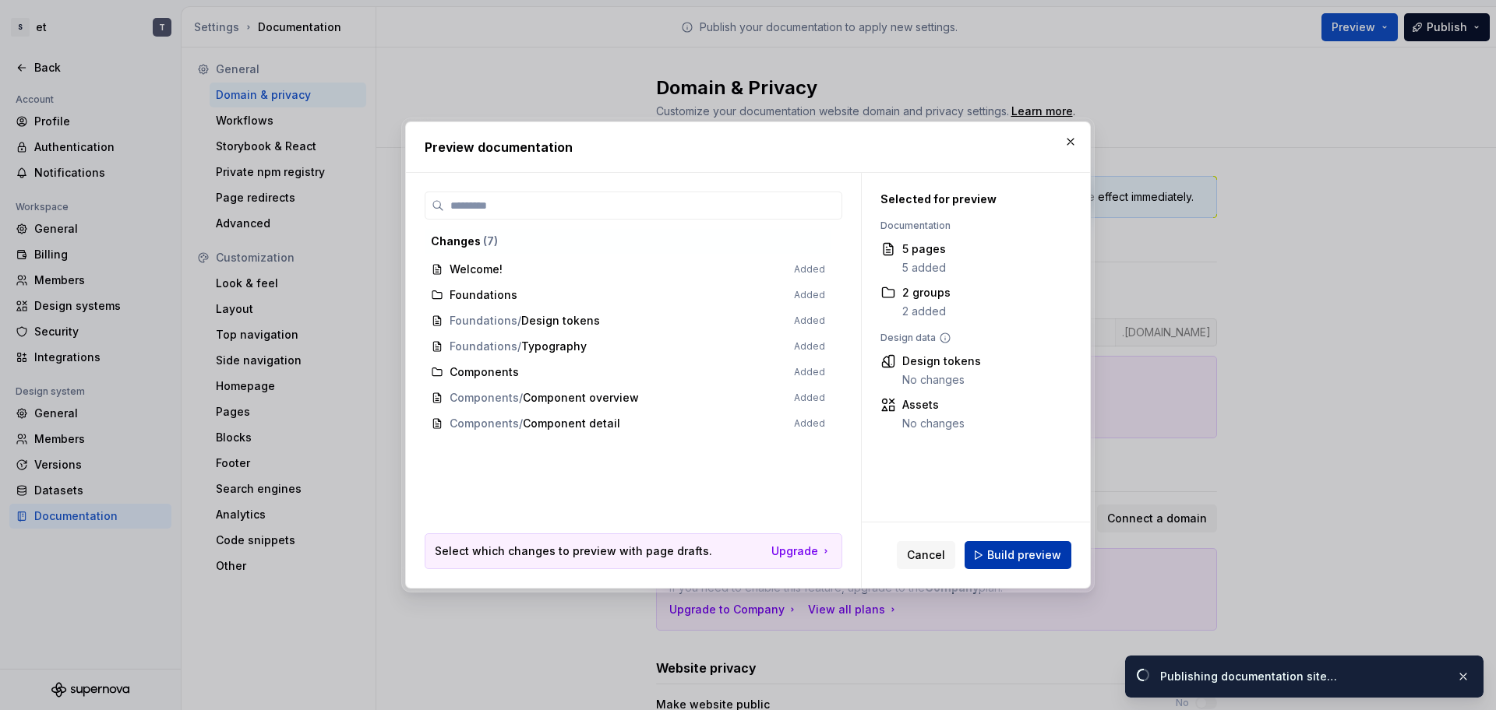
click at [1024, 551] on span "Build preview" at bounding box center [1024, 556] width 74 height 16
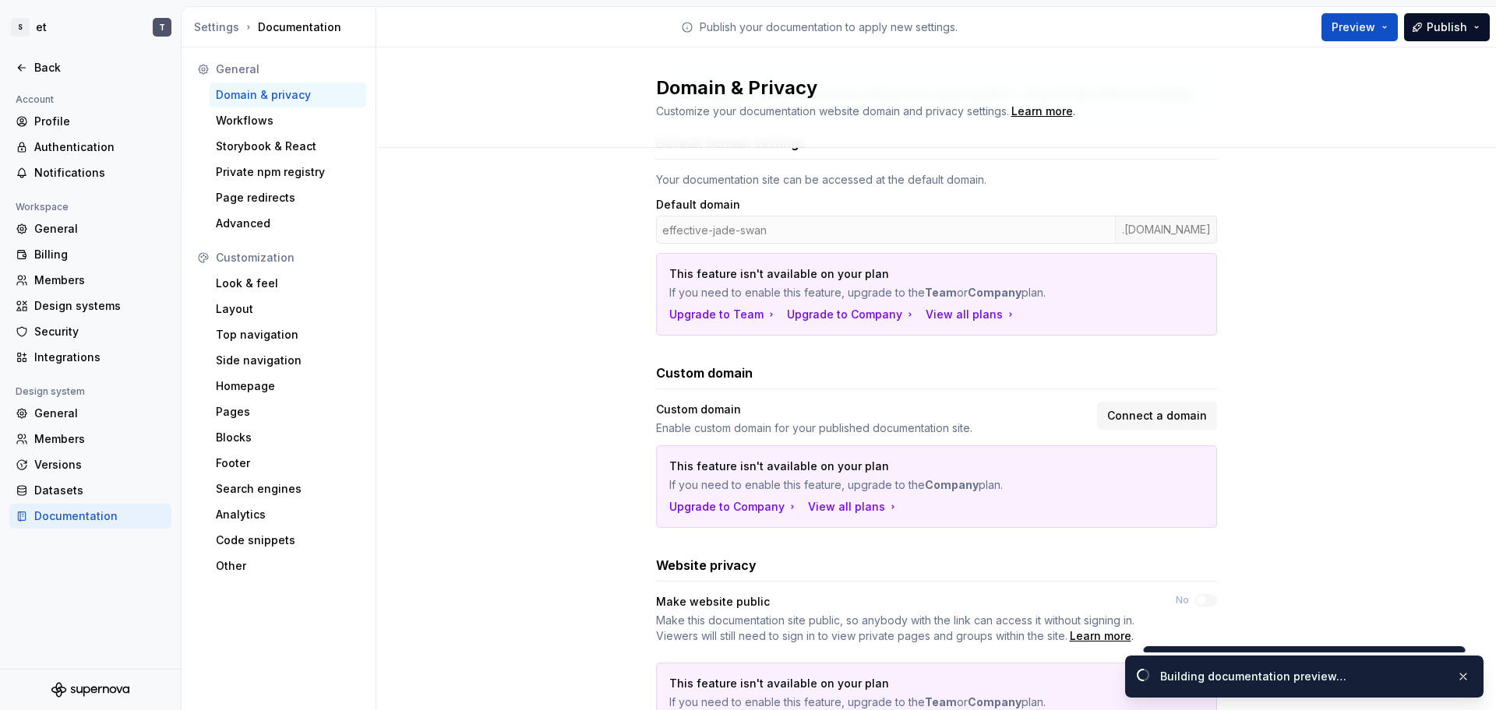
scroll to position [190, 0]
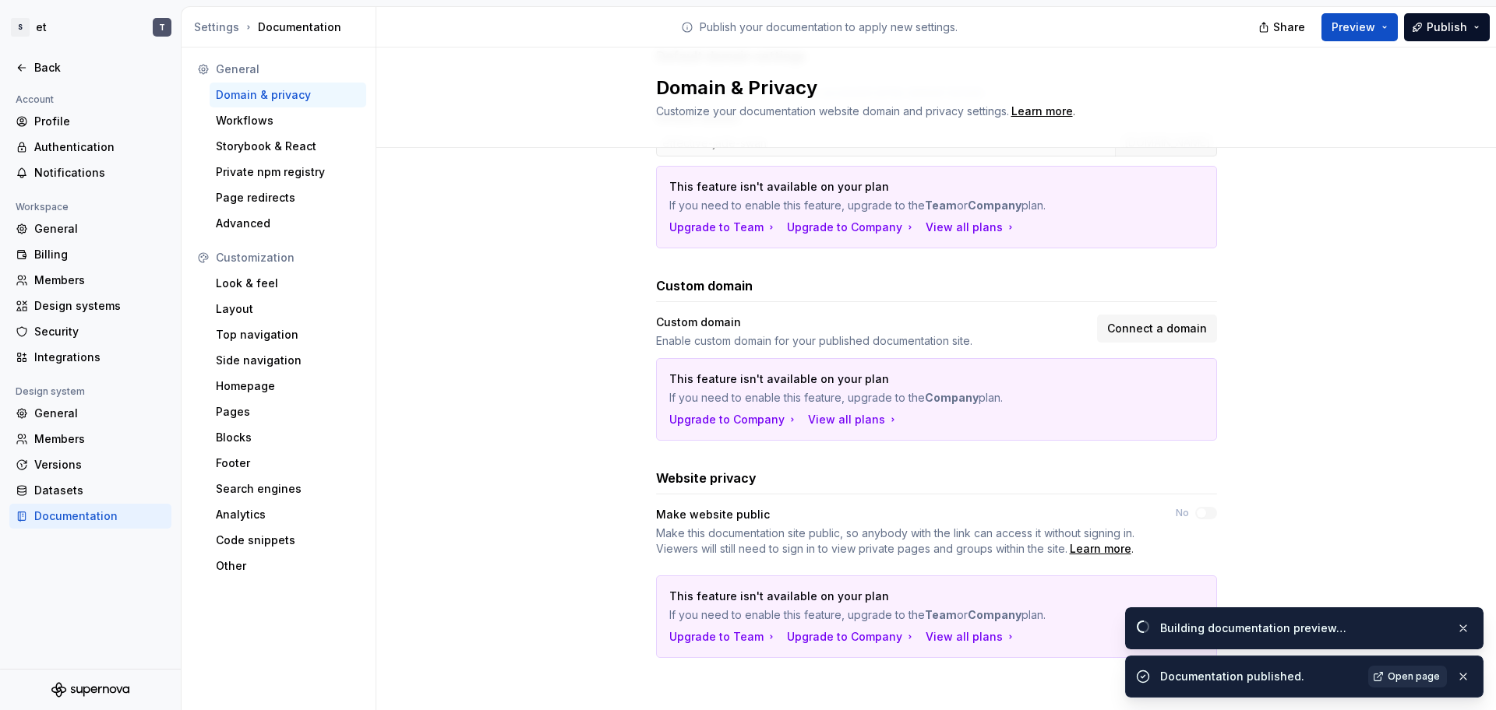
click at [1390, 673] on span "Open page" at bounding box center [1413, 677] width 52 height 12
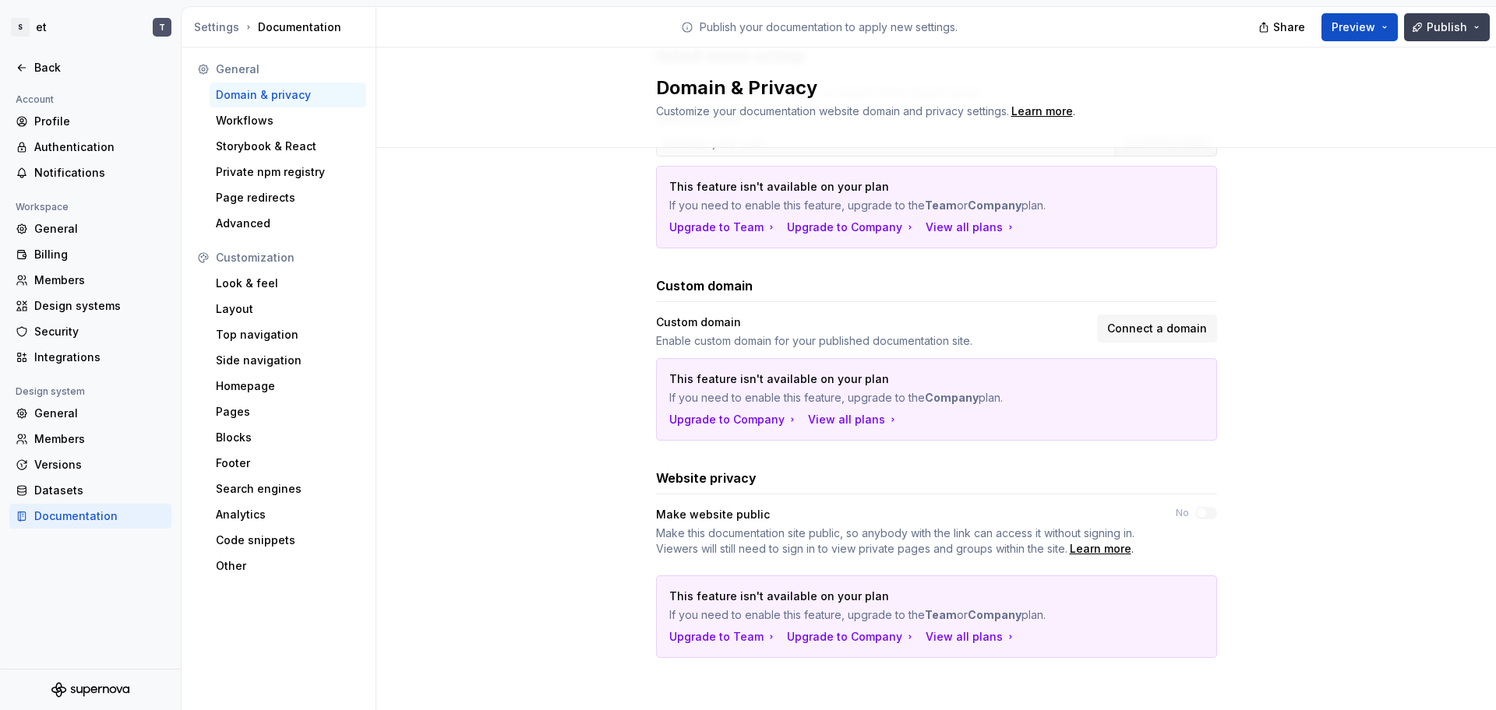
click at [1463, 31] on span "Publish" at bounding box center [1446, 27] width 41 height 16
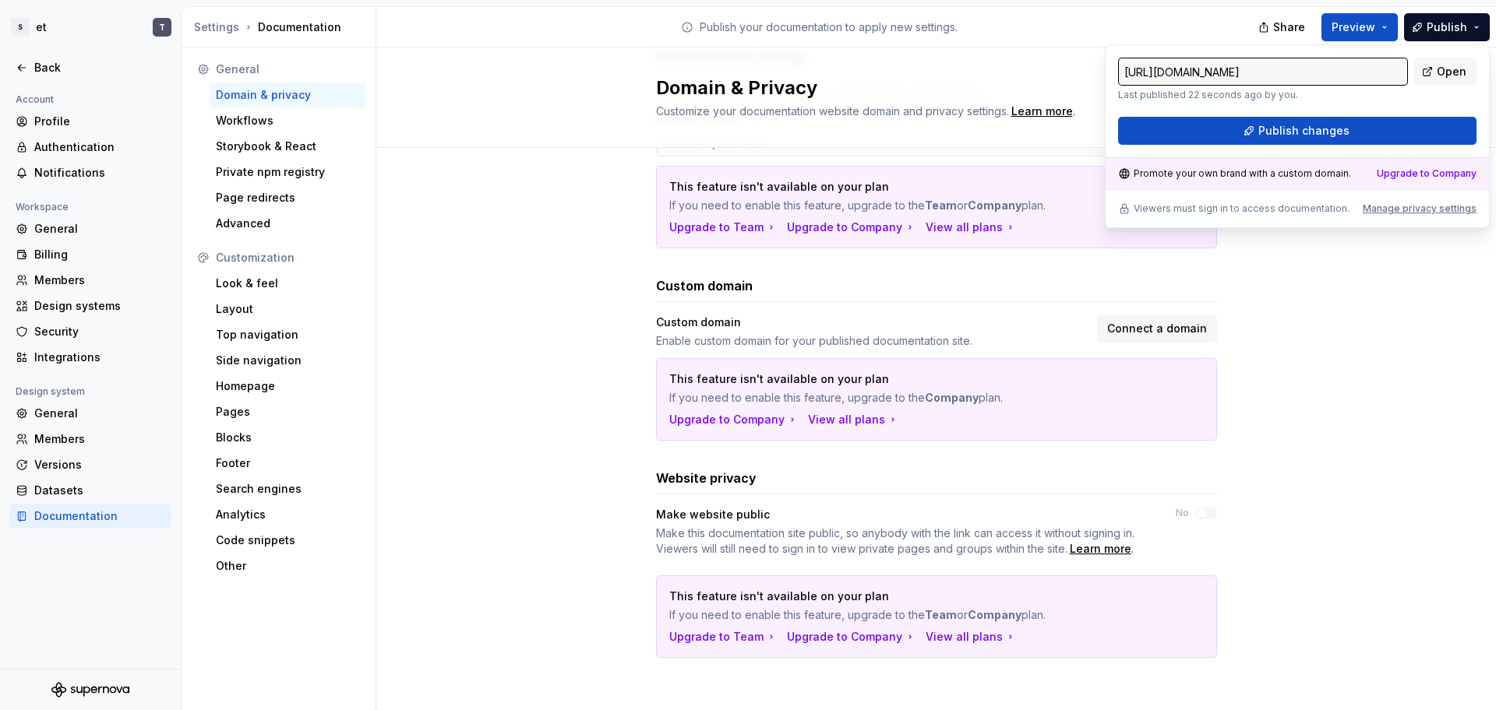
click at [1231, 78] on input "https://effective-jade-swan.supernova-docs.io/latest/" at bounding box center [1263, 72] width 290 height 28
click at [1260, 72] on input "https://effective-jade-swan.supernova-docs.io/latest/" at bounding box center [1263, 72] width 290 height 28
click at [1302, 23] on span "Share" at bounding box center [1289, 27] width 32 height 16
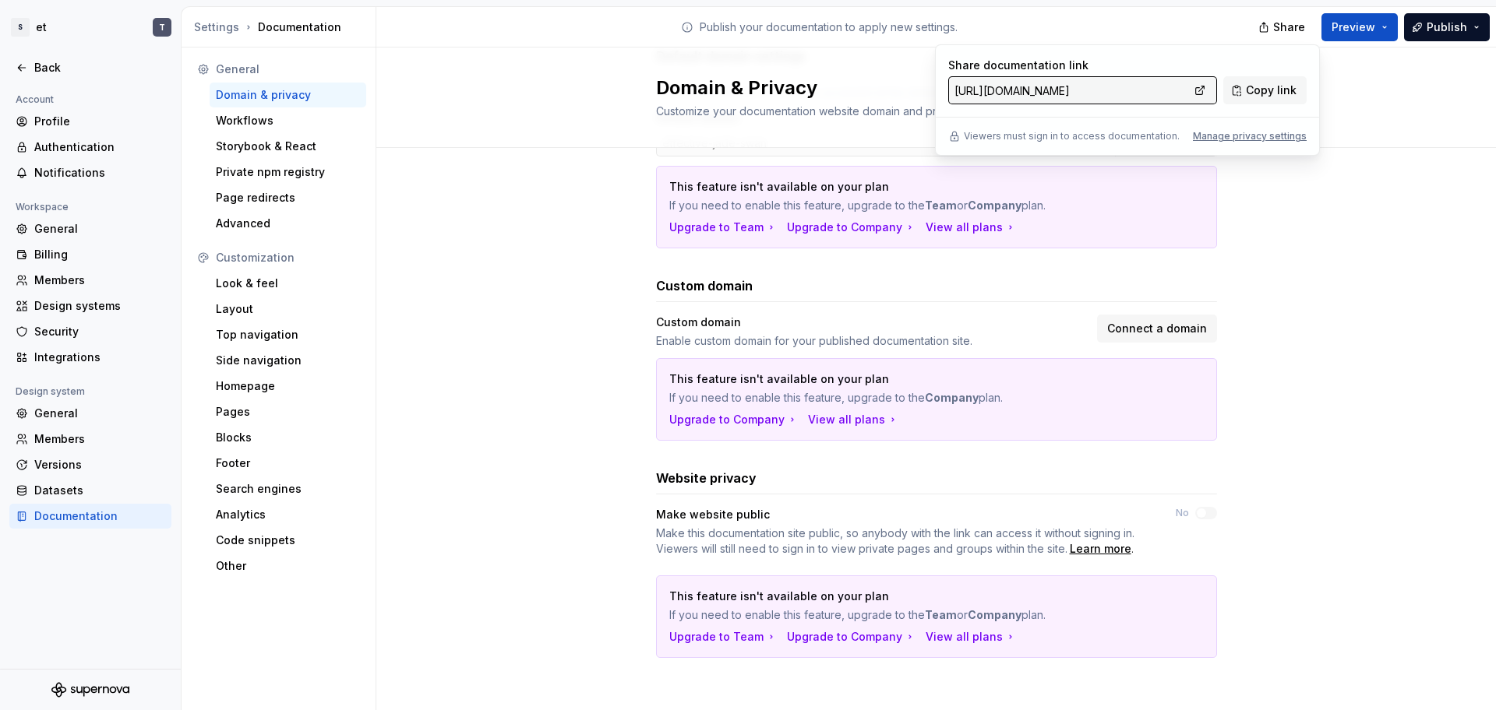
click at [1132, 81] on input "https://effective-jade-swan.supernova-docs.io/latest" at bounding box center [1068, 90] width 241 height 28
click at [1355, 28] on span "Preview" at bounding box center [1353, 27] width 44 height 16
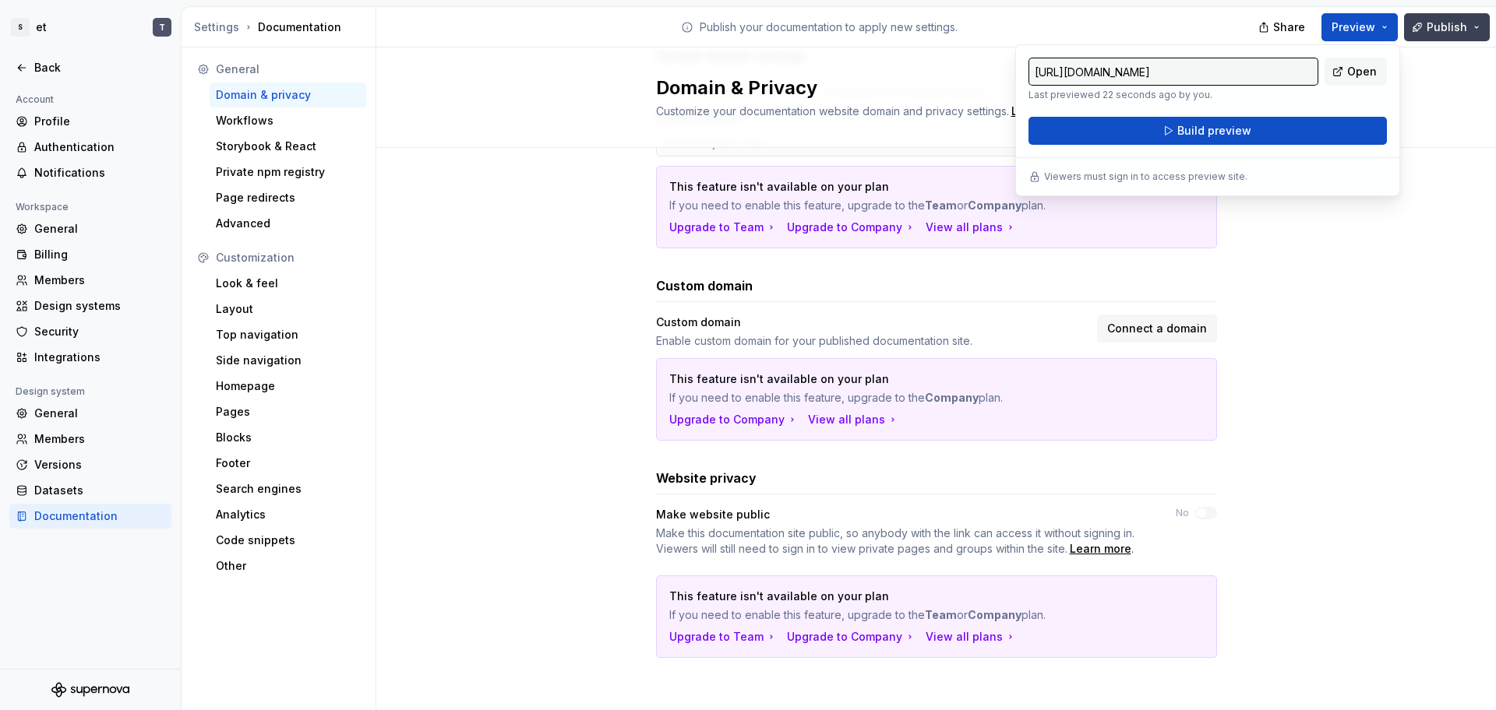
click at [1455, 23] on span "Publish" at bounding box center [1446, 27] width 41 height 16
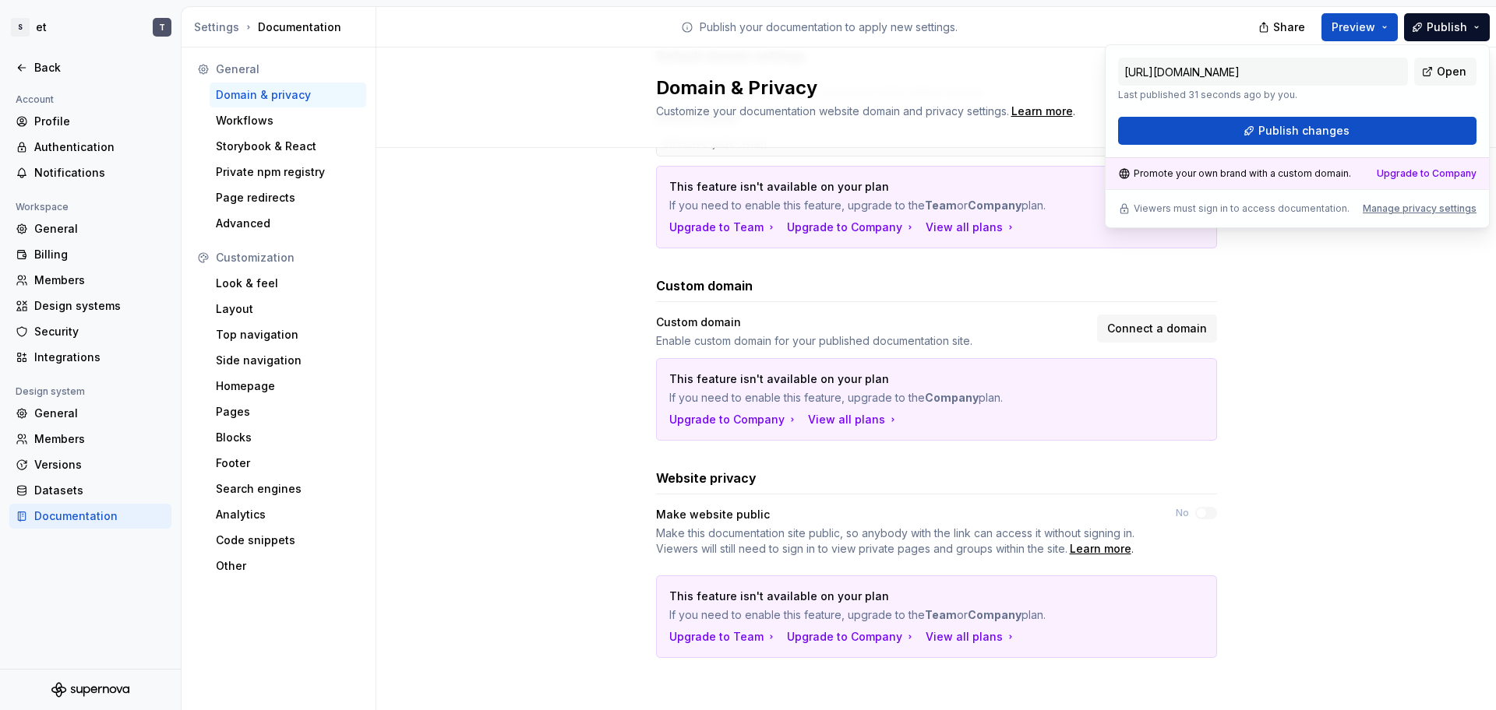
click at [1439, 163] on div "Promote your own brand with a custom domain. Upgrade to Company" at bounding box center [1296, 173] width 383 height 32
click at [1443, 181] on div "Promote your own brand with a custom domain. Upgrade to Company" at bounding box center [1296, 173] width 383 height 32
click at [1436, 179] on div "Upgrade to Company" at bounding box center [1426, 173] width 100 height 12
